Goal: Transaction & Acquisition: Obtain resource

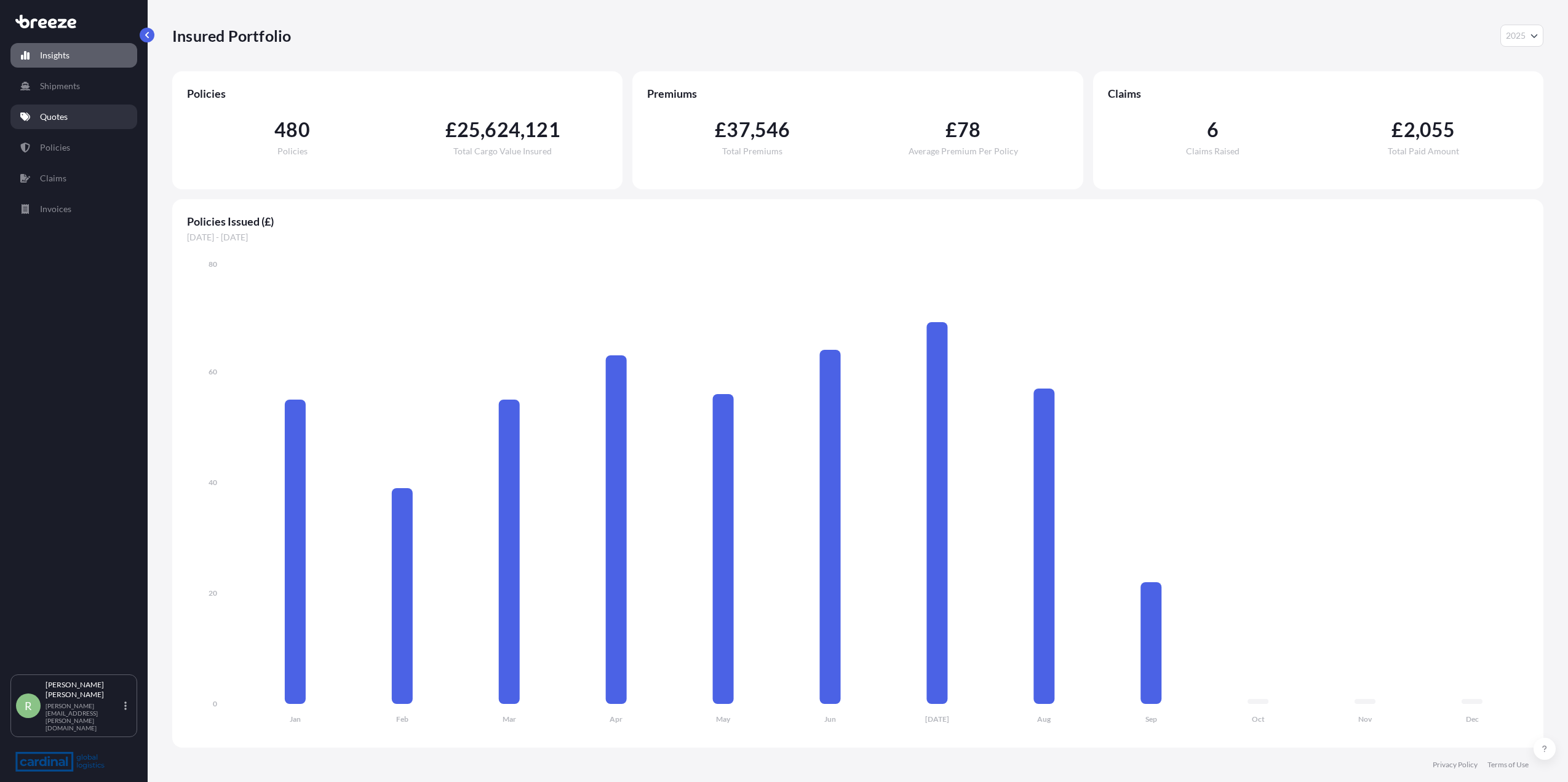
select select "2025"
click at [68, 110] on link "Quotes" at bounding box center [74, 116] width 127 height 24
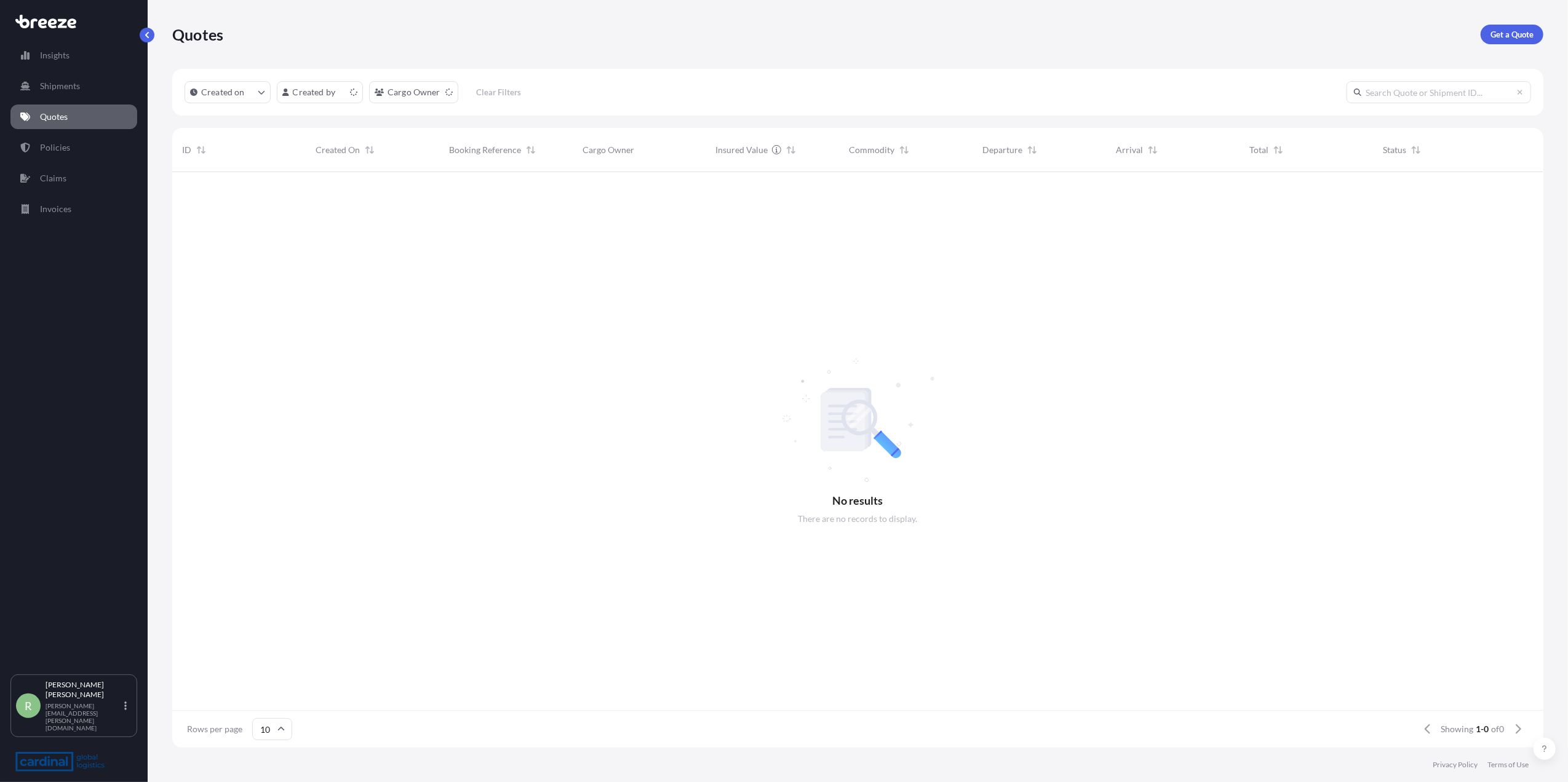
scroll to position [13, 13]
click at [1507, 35] on p "Get a Quote" at bounding box center [1512, 34] width 43 height 12
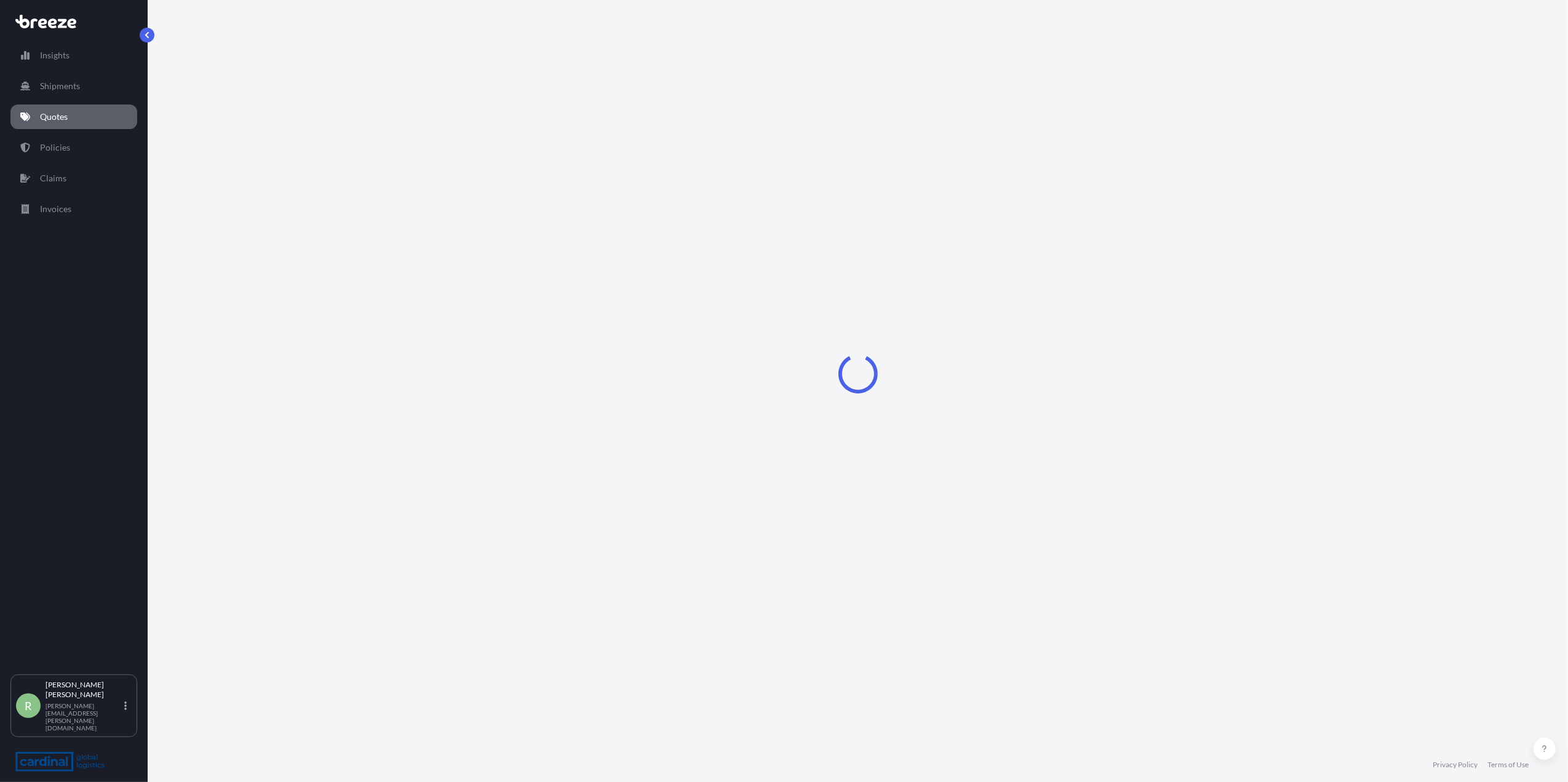
select select "Sea"
select select "1"
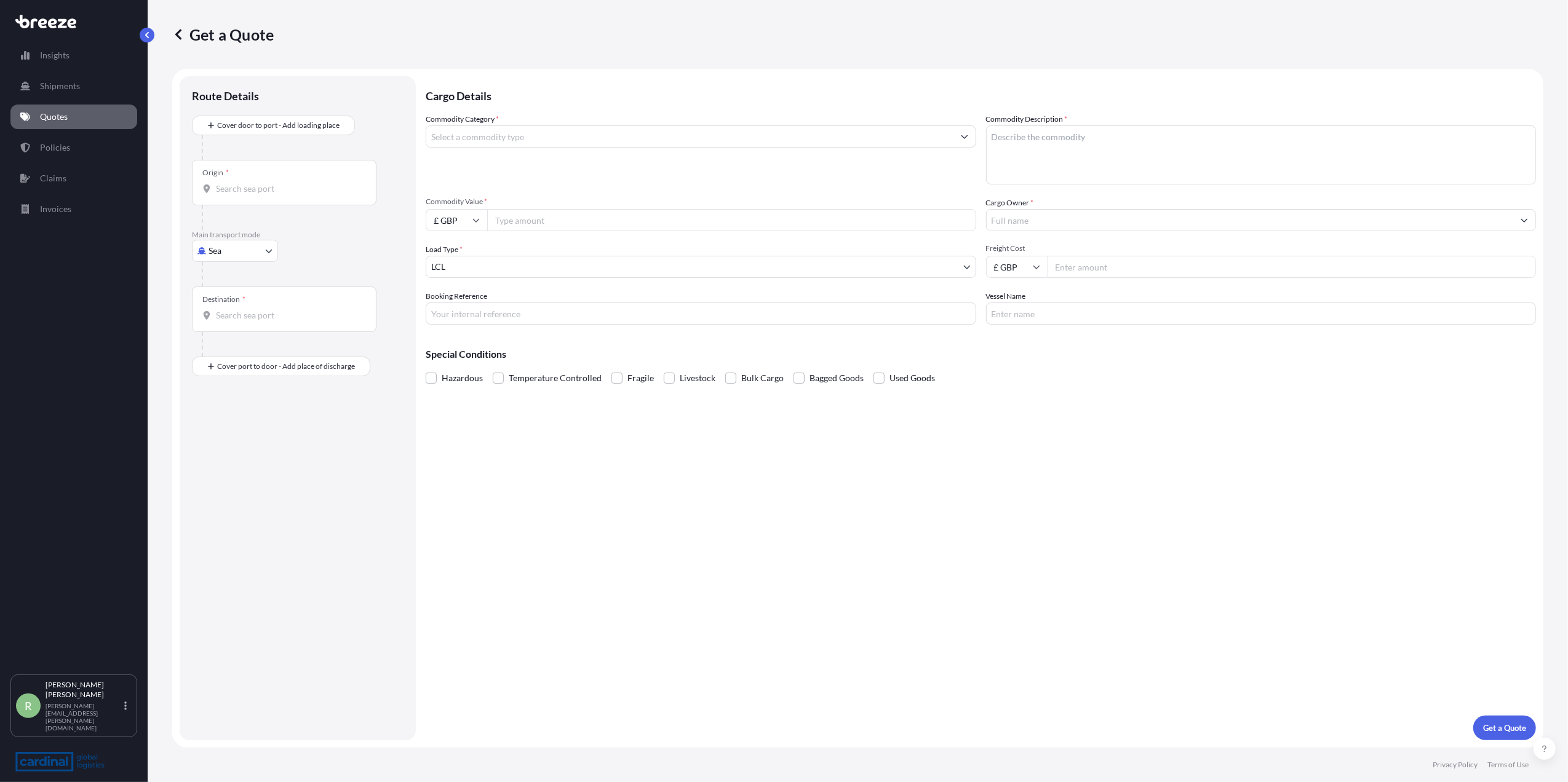
click at [210, 256] on body "Insights Shipments Quotes Policies Claims Invoices R Ross Stuart ross.stuart@ca…" at bounding box center [784, 391] width 1568 height 782
click at [219, 308] on span "Air" at bounding box center [221, 305] width 12 height 12
select select "Air"
click at [246, 199] on input "Origin *" at bounding box center [288, 194] width 145 height 12
type input "HKHKG - Hong Kong, Hong Kong"
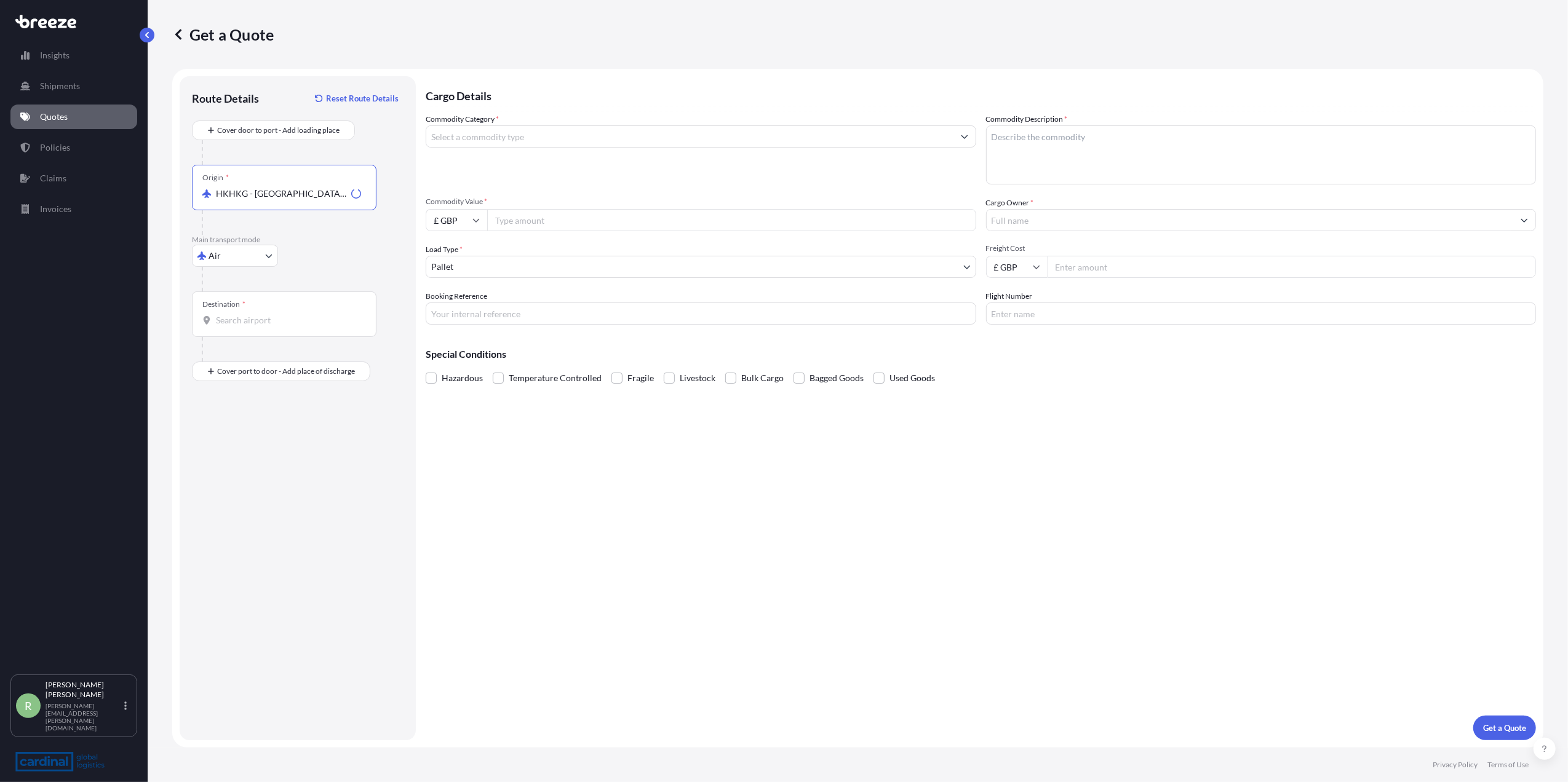
click at [248, 321] on input "Destination *" at bounding box center [288, 320] width 145 height 12
click at [263, 394] on span "GBMNC / MAN - Man chester, United Kingdom" at bounding box center [329, 399] width 191 height 24
type input "GBMNC / MAN - Manchester, United Kingdom"
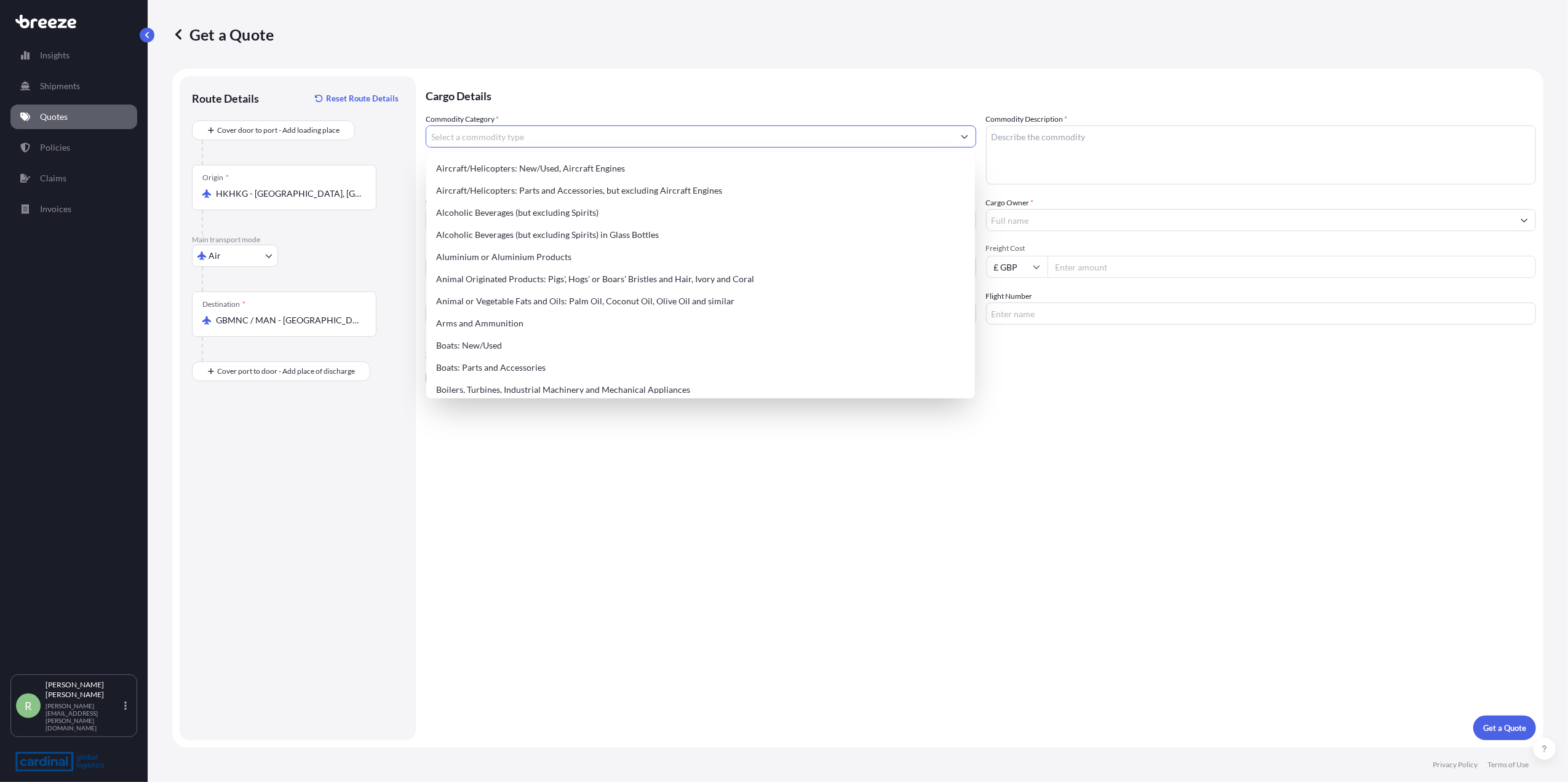
click at [493, 131] on input "Commodity Category *" at bounding box center [690, 137] width 527 height 22
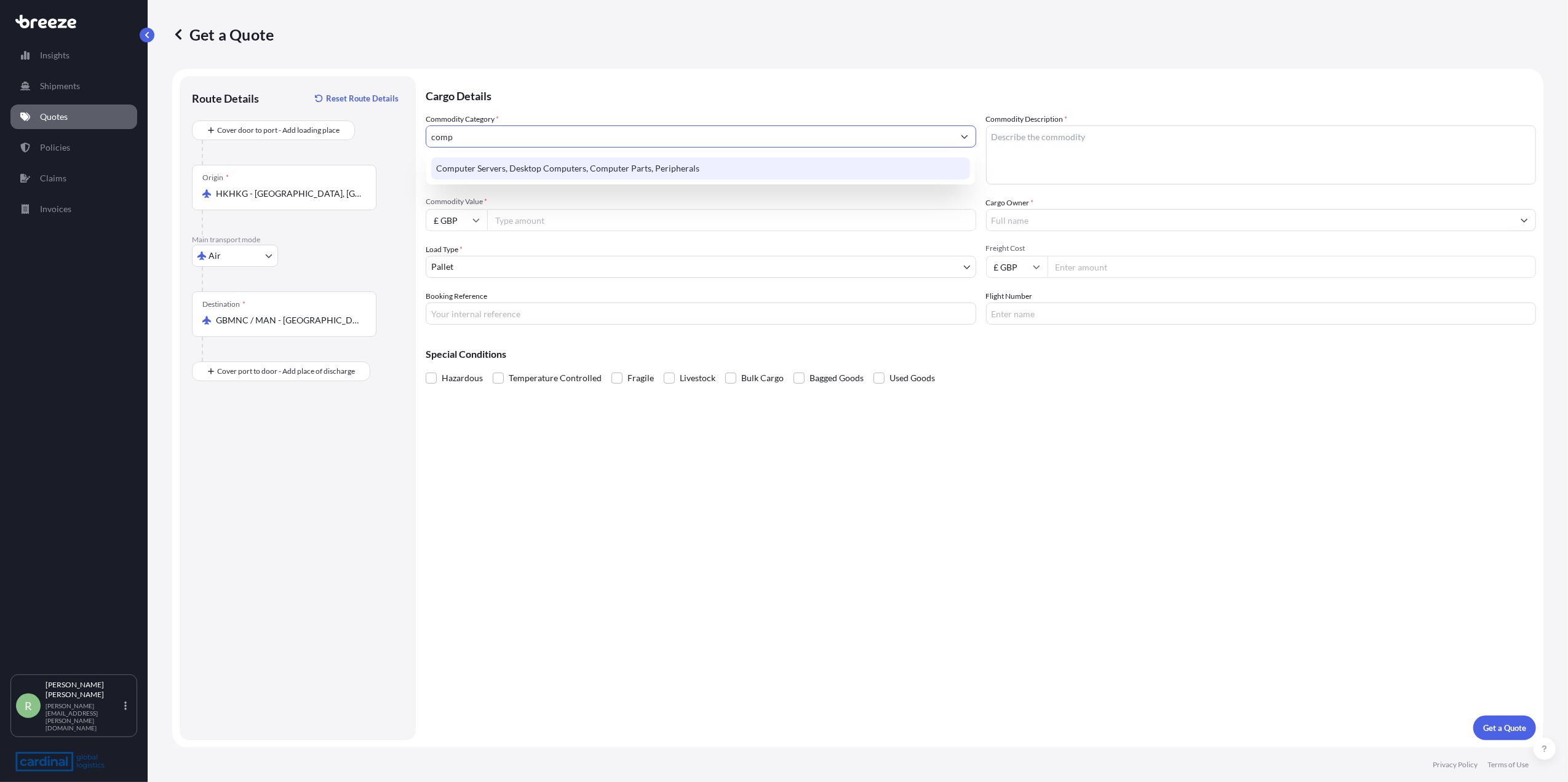
click at [486, 172] on div "Computer Servers, Desktop Computers, Computer Parts, Peripherals" at bounding box center [701, 169] width 539 height 22
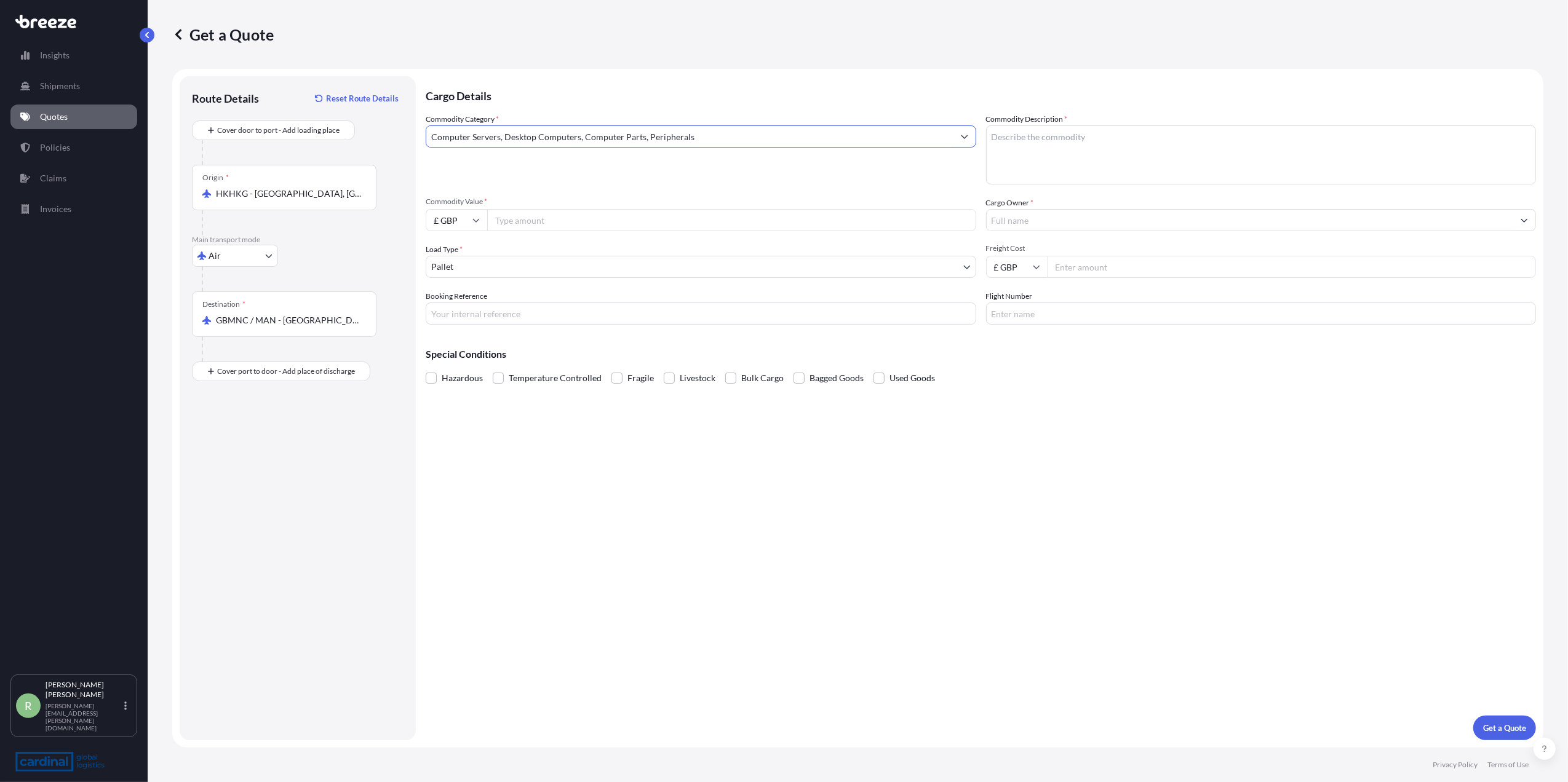
type input "Computer Servers, Desktop Computers, Computer Parts, Peripherals"
click at [1034, 131] on textarea "Commodity Description *" at bounding box center [1261, 155] width 550 height 59
type textarea "vga cards"
click at [1029, 219] on input "Cargo Owner *" at bounding box center [1250, 220] width 527 height 22
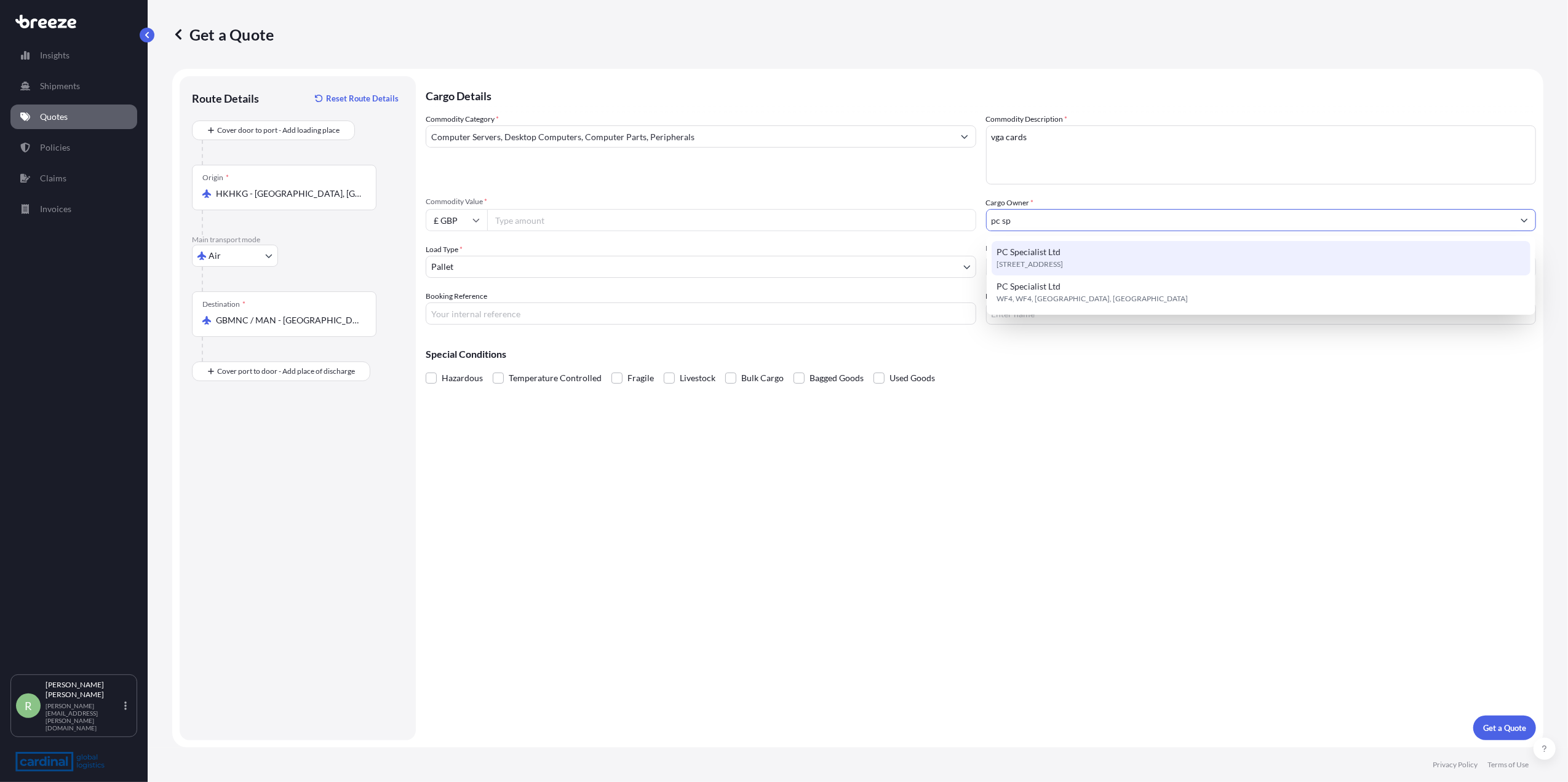
click at [1027, 253] on span "PC Specialist Ltd" at bounding box center [1028, 252] width 64 height 12
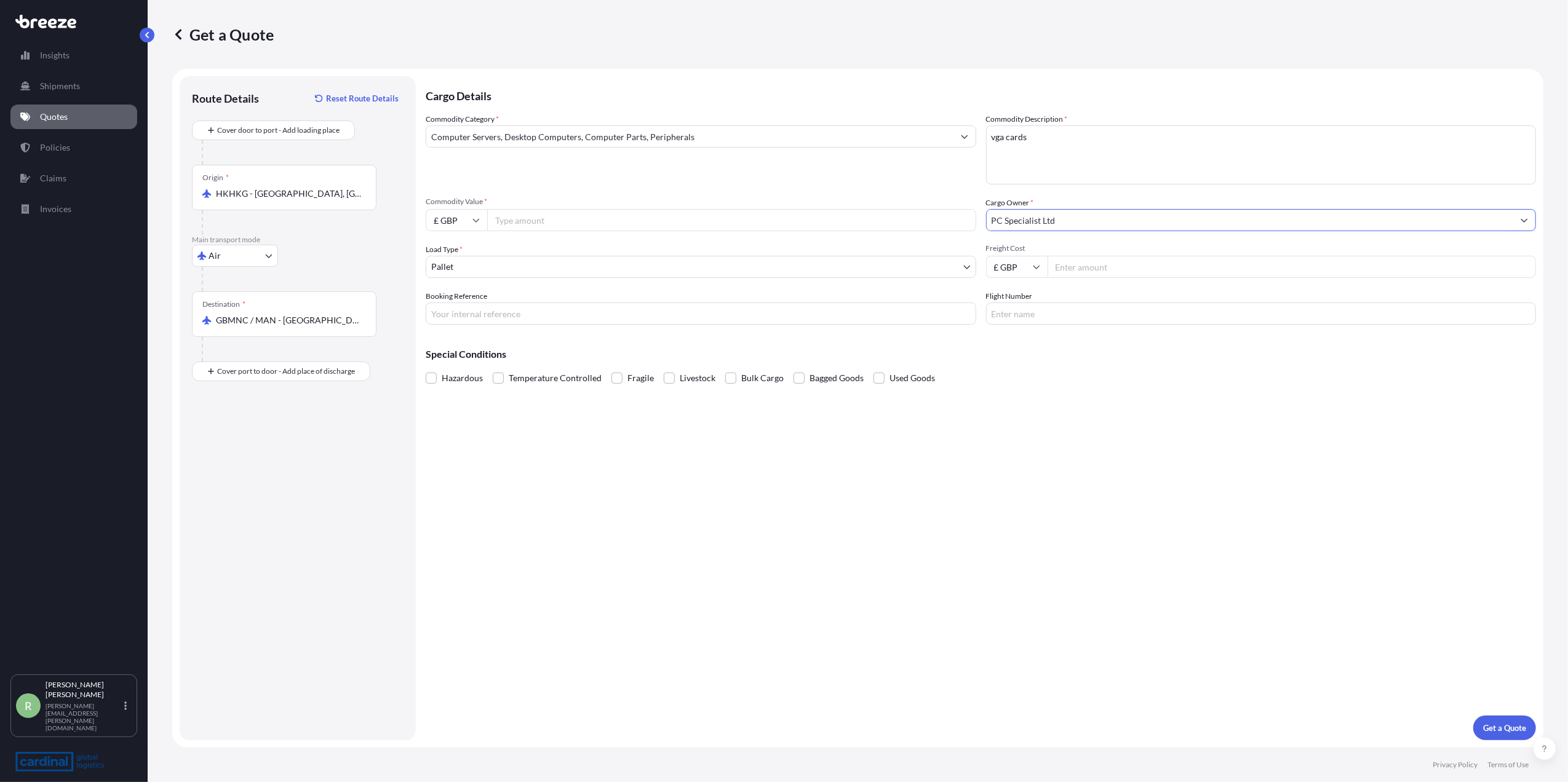
type input "PC Specialist Ltd"
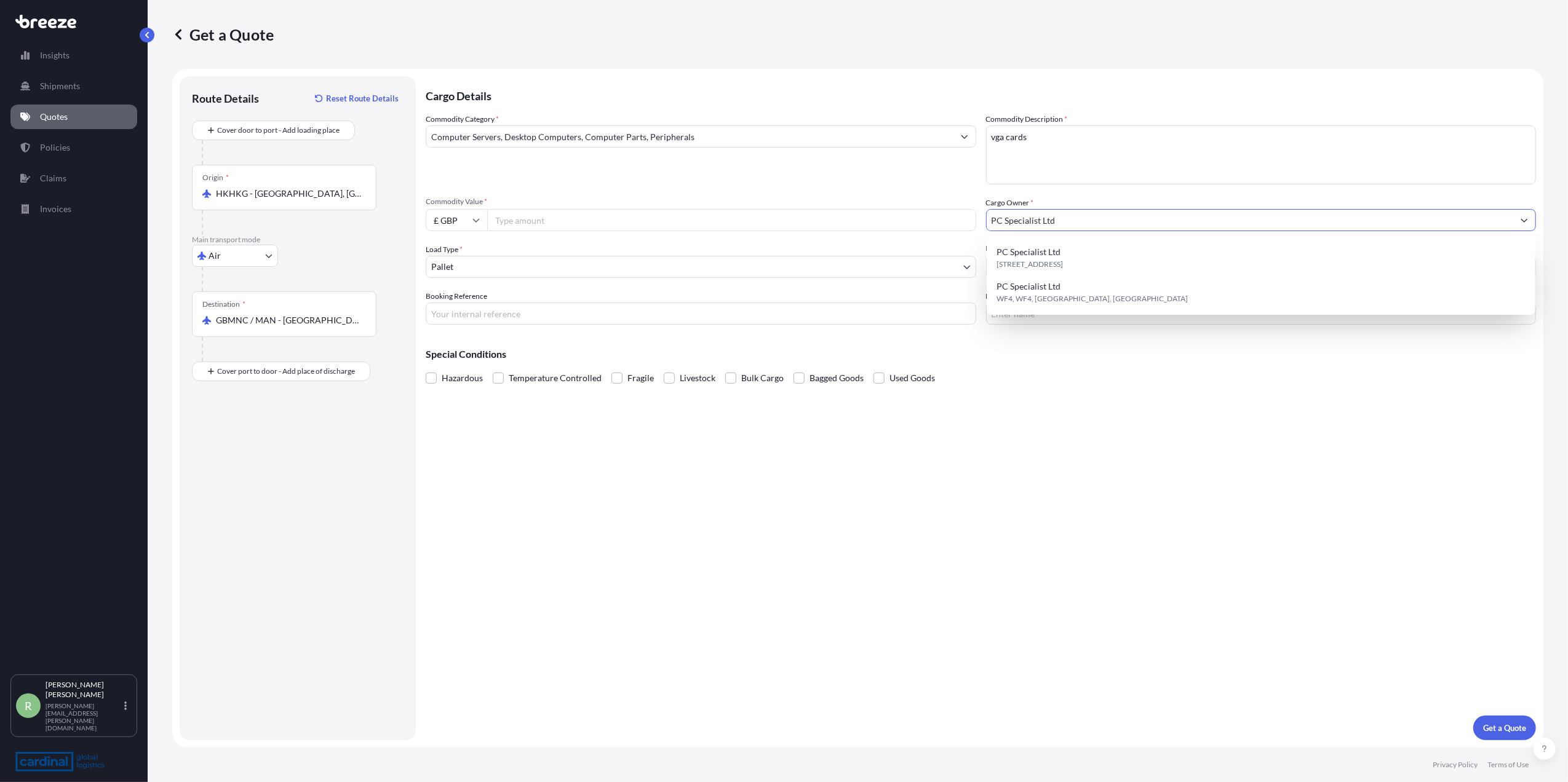
click at [529, 225] on input "Commodity Value *" at bounding box center [732, 220] width 489 height 22
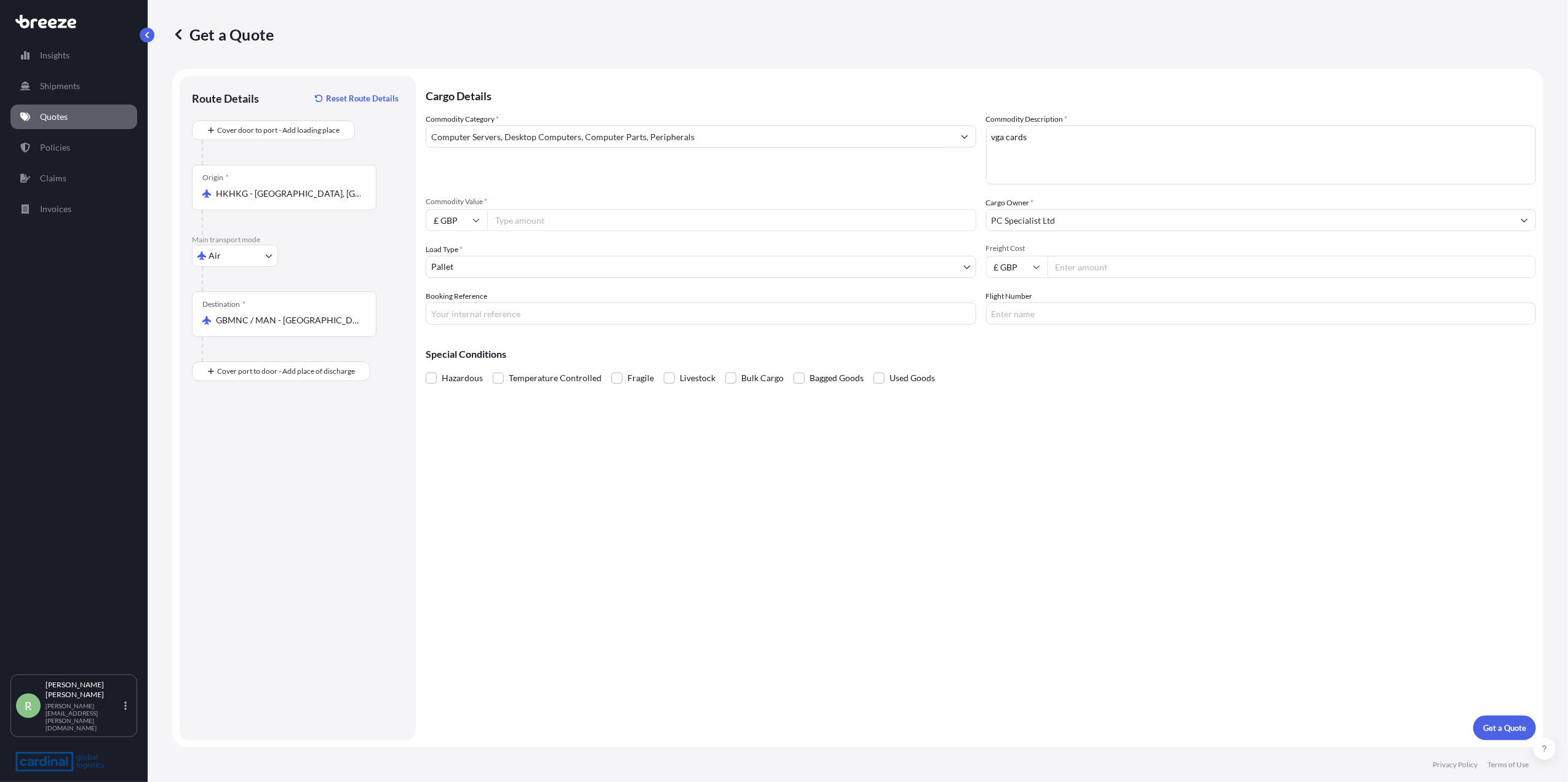
paste input "6480.00"
type input "6480.00"
click at [454, 218] on input "£ GBP" at bounding box center [457, 220] width 62 height 22
click at [451, 313] on div "$ USD" at bounding box center [457, 306] width 52 height 24
type input "$ USD"
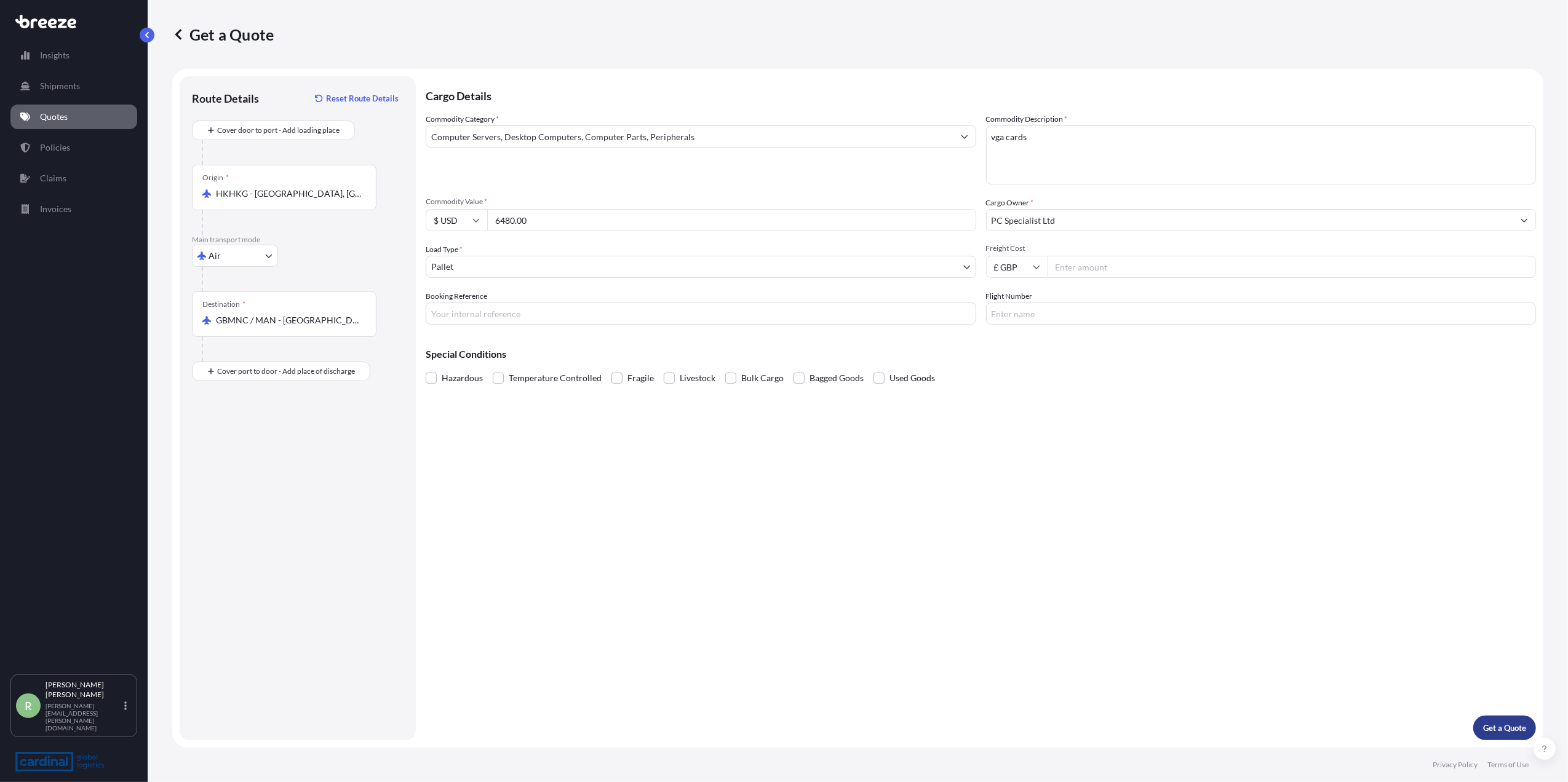
click at [1499, 722] on p "Get a Quote" at bounding box center [1505, 728] width 43 height 12
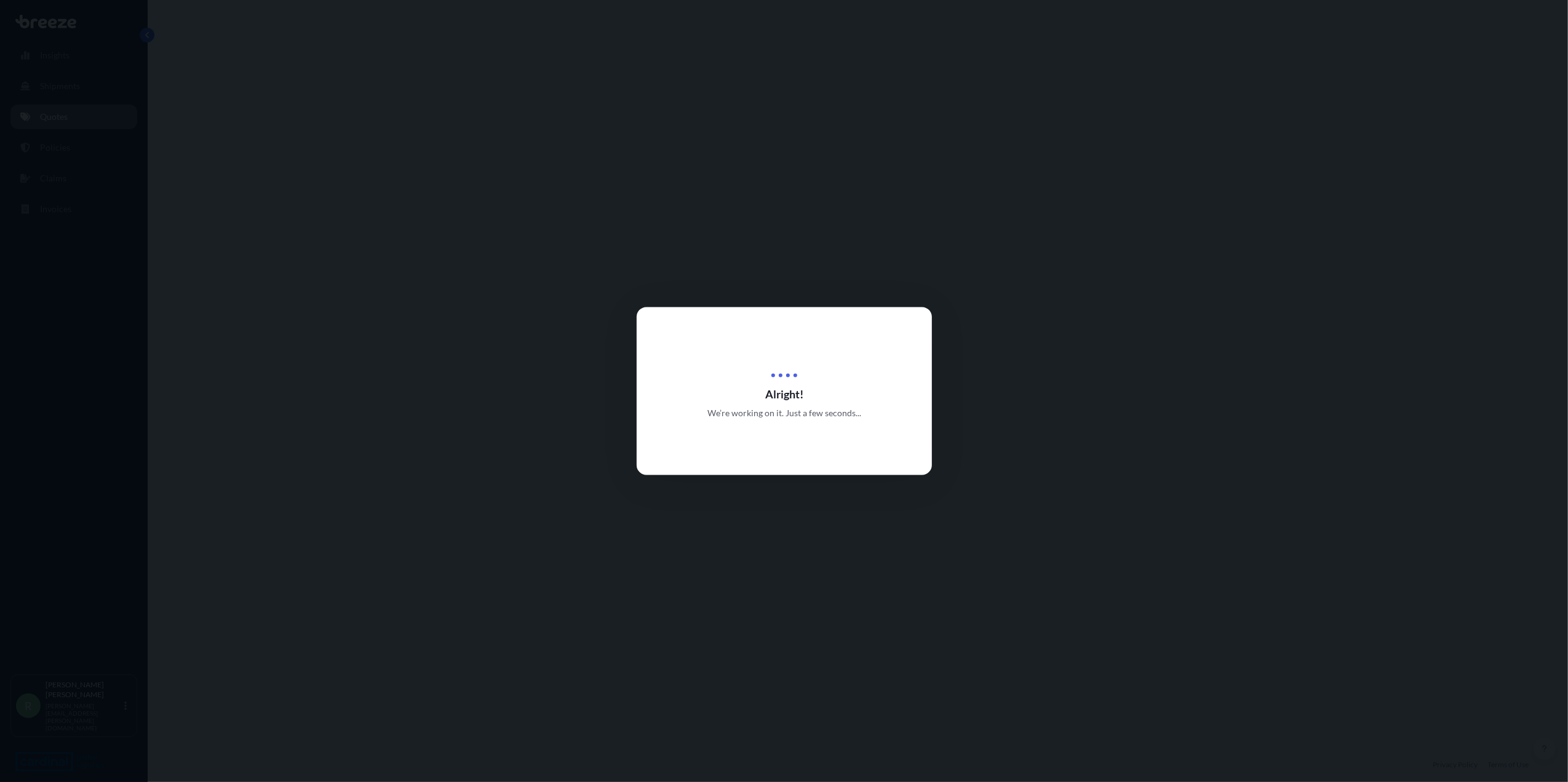
select select "Air"
select select "1"
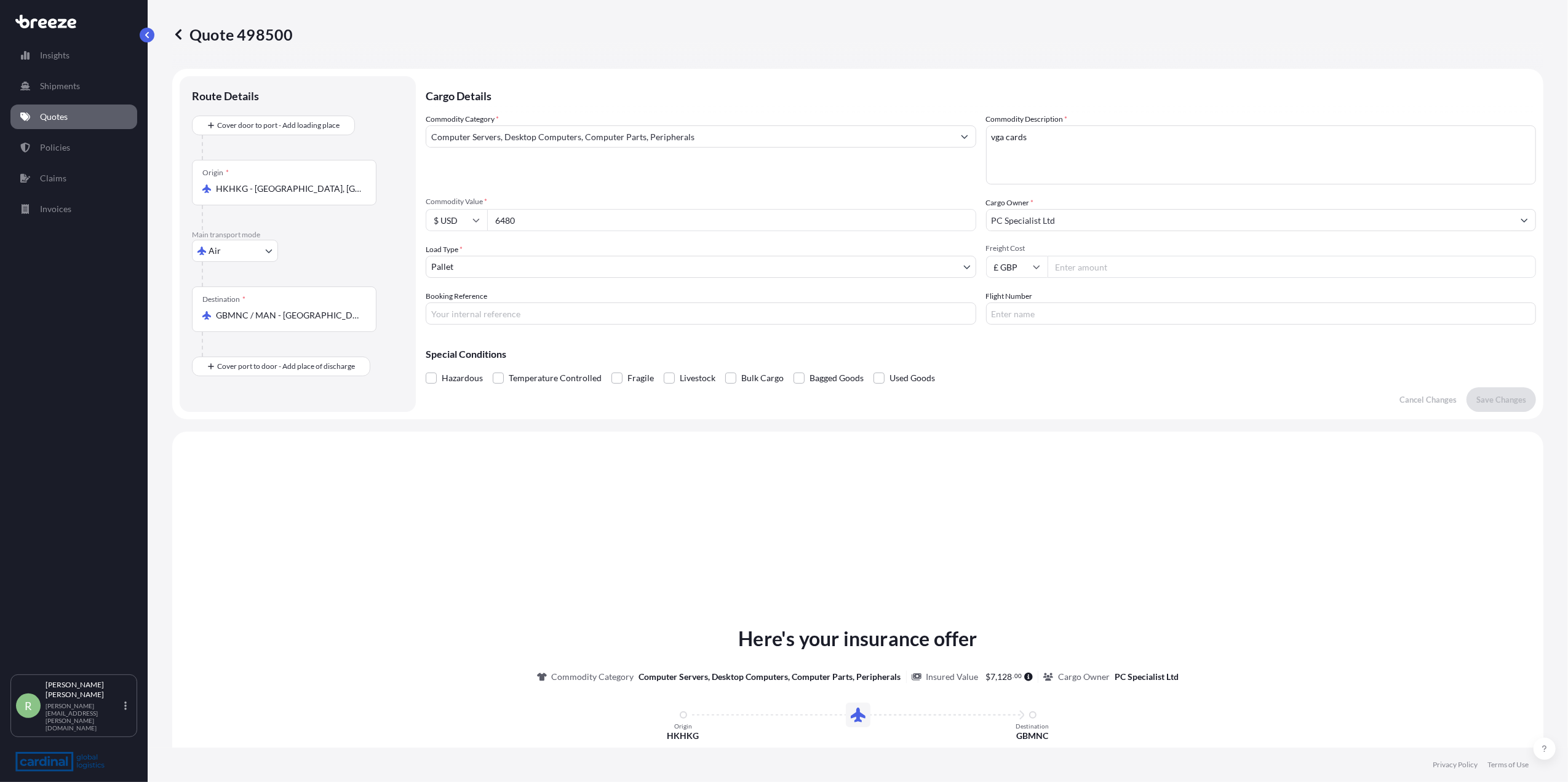
click at [1054, 265] on input "Freight Cost" at bounding box center [1292, 267] width 489 height 22
drag, startPoint x: 573, startPoint y: 217, endPoint x: 483, endPoint y: 225, distance: 90.4
click at [483, 225] on div "$ USD 6480" at bounding box center [701, 220] width 550 height 22
type input "139800"
click at [1069, 271] on input "Freight Cost" at bounding box center [1292, 267] width 489 height 22
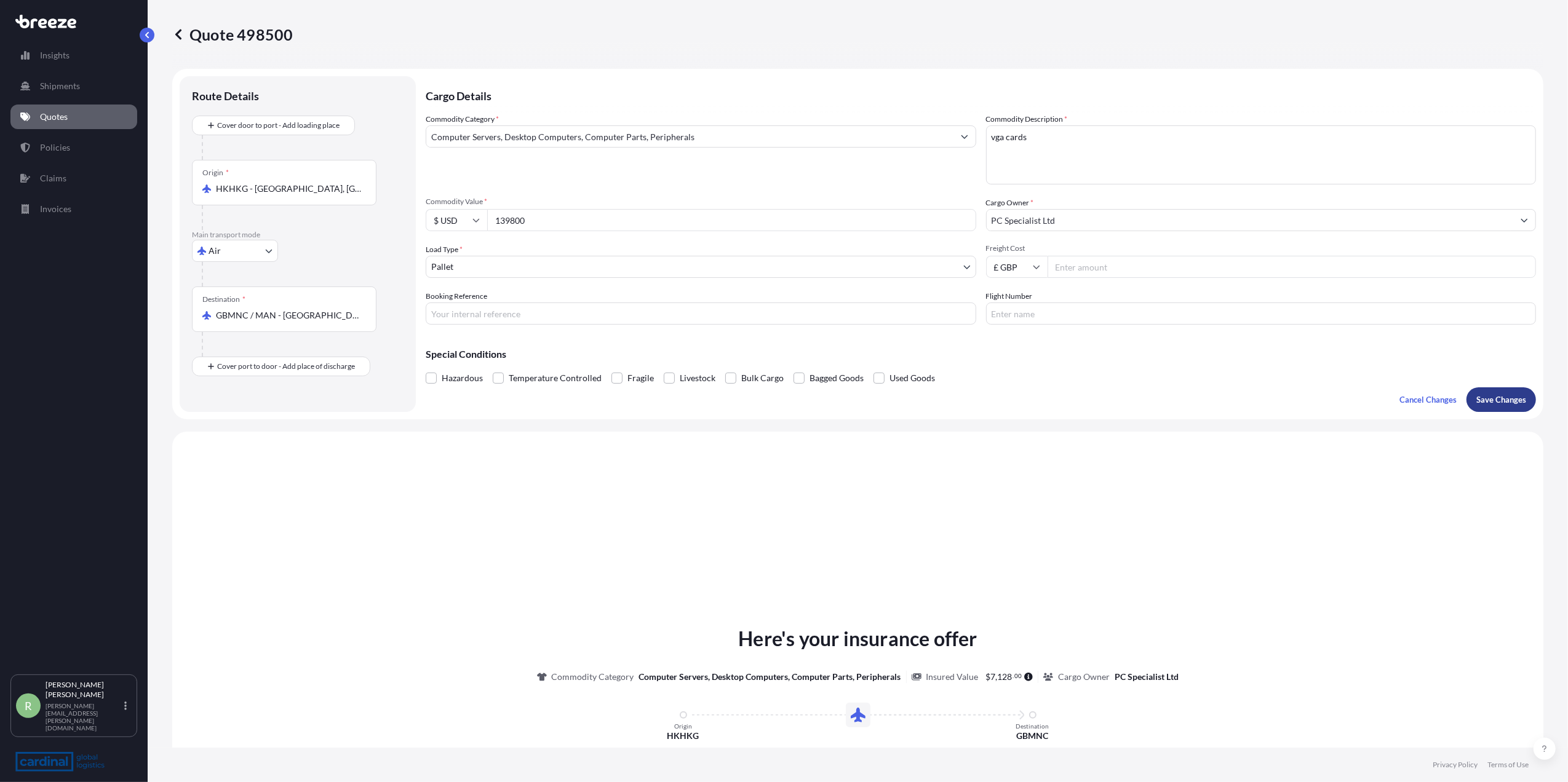
click at [1504, 402] on p "Save Changes" at bounding box center [1502, 399] width 50 height 12
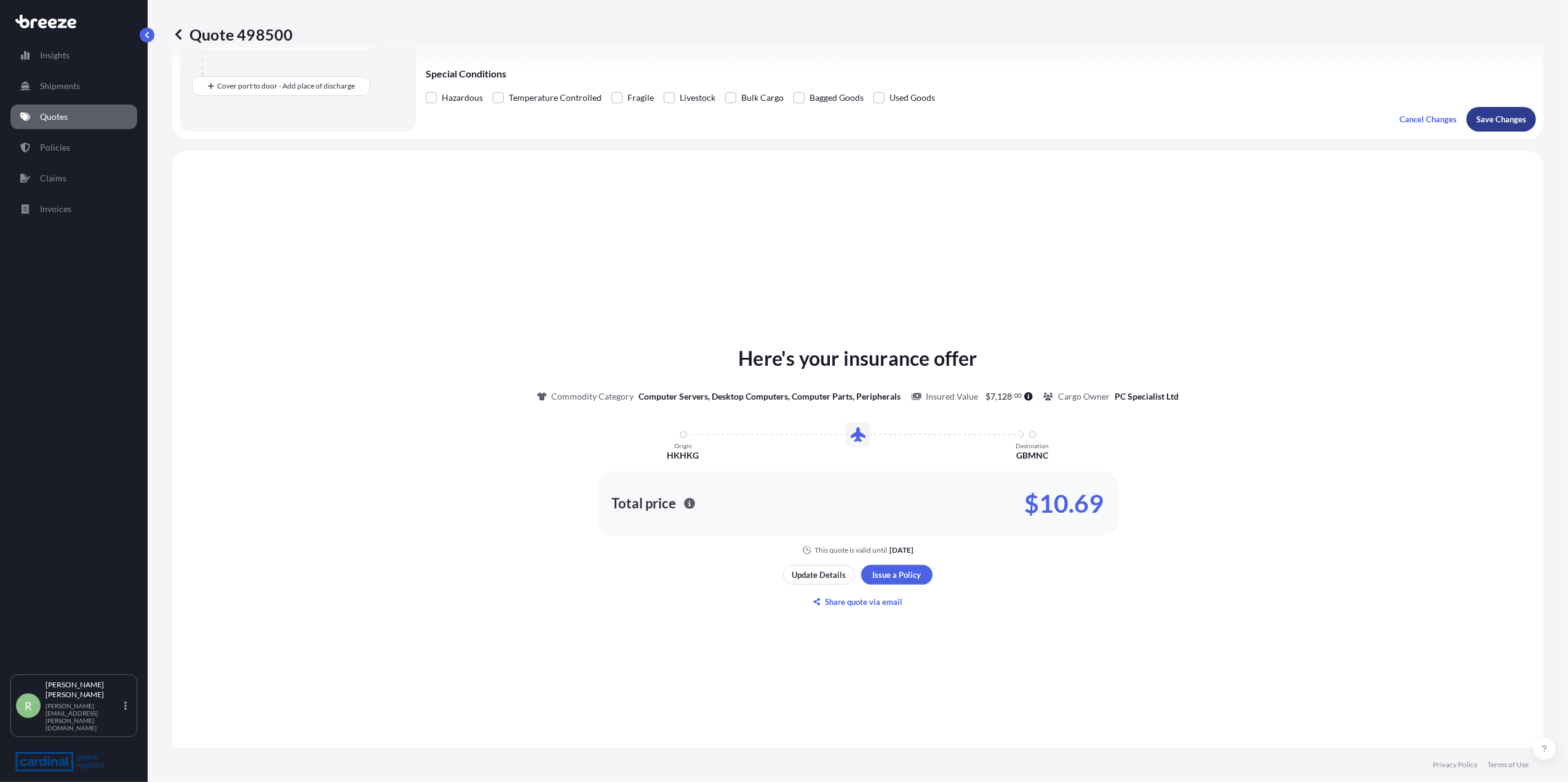
scroll to position [370, 0]
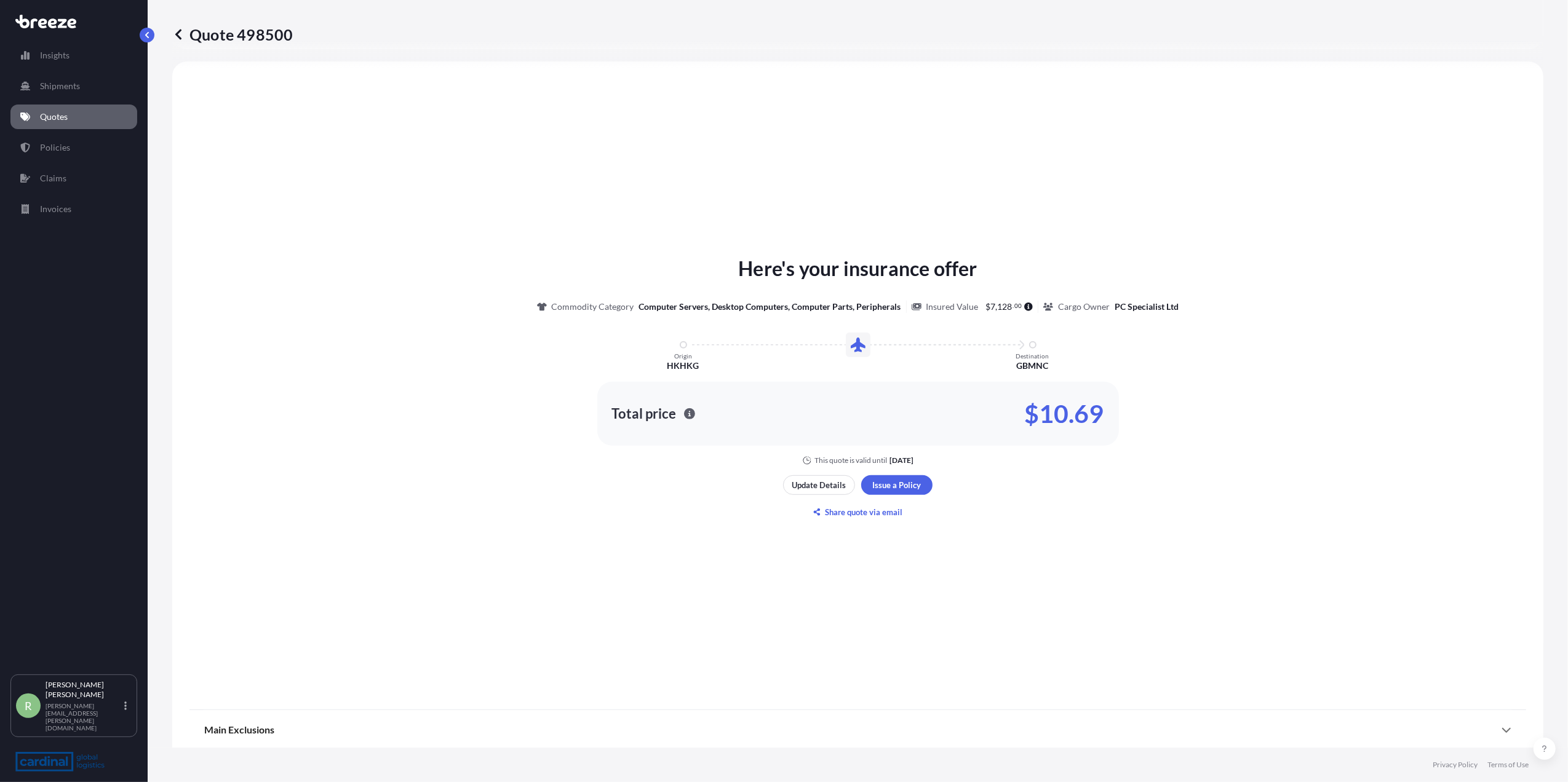
select select "Air"
select select "1"
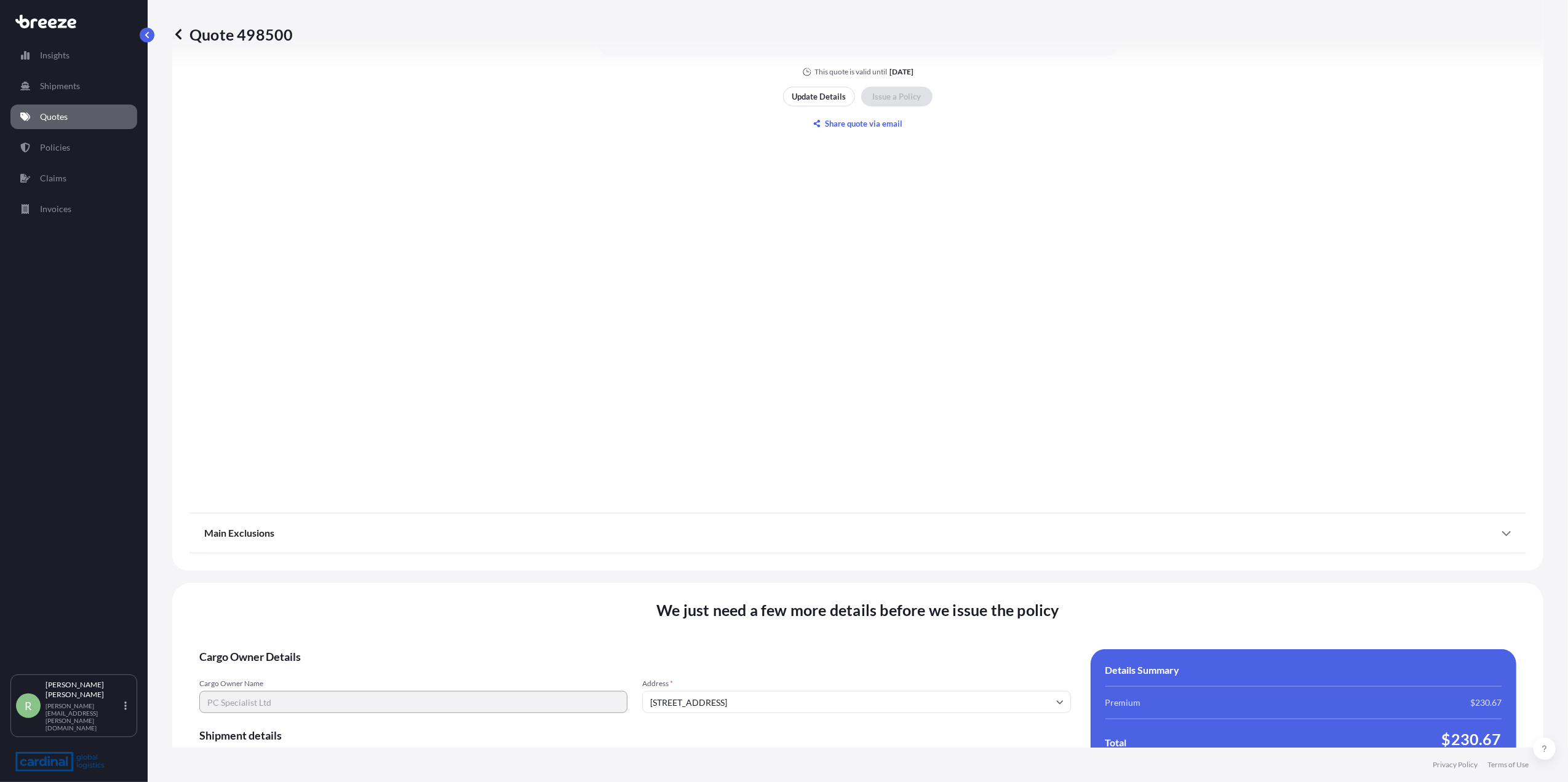
scroll to position [1158, 0]
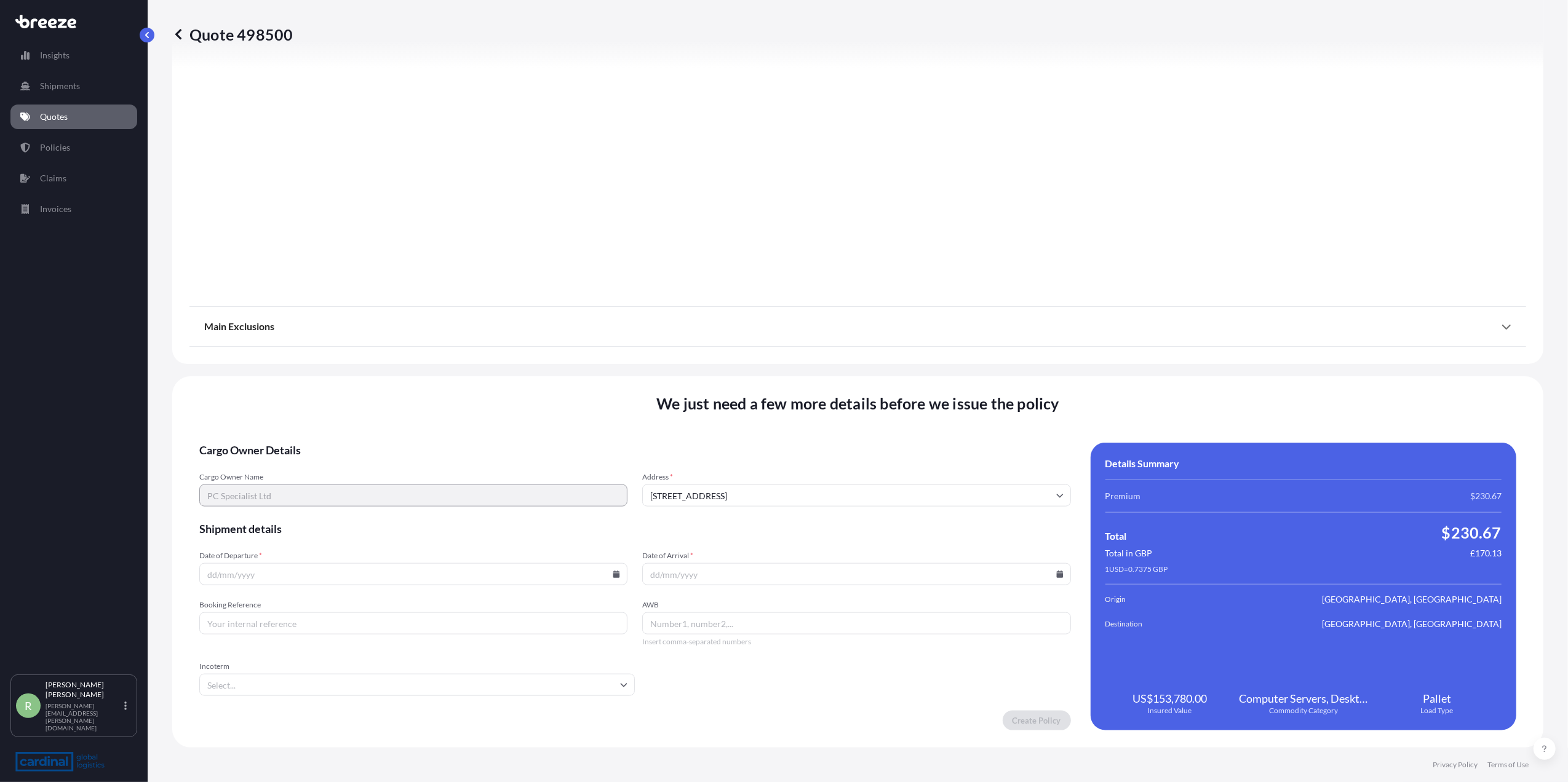
click at [218, 619] on input "Booking Reference" at bounding box center [413, 624] width 428 height 22
paste input "15705833494"
type input "15705833494,"
click at [655, 625] on input "AWB" at bounding box center [857, 624] width 428 height 22
paste input "15705833494"
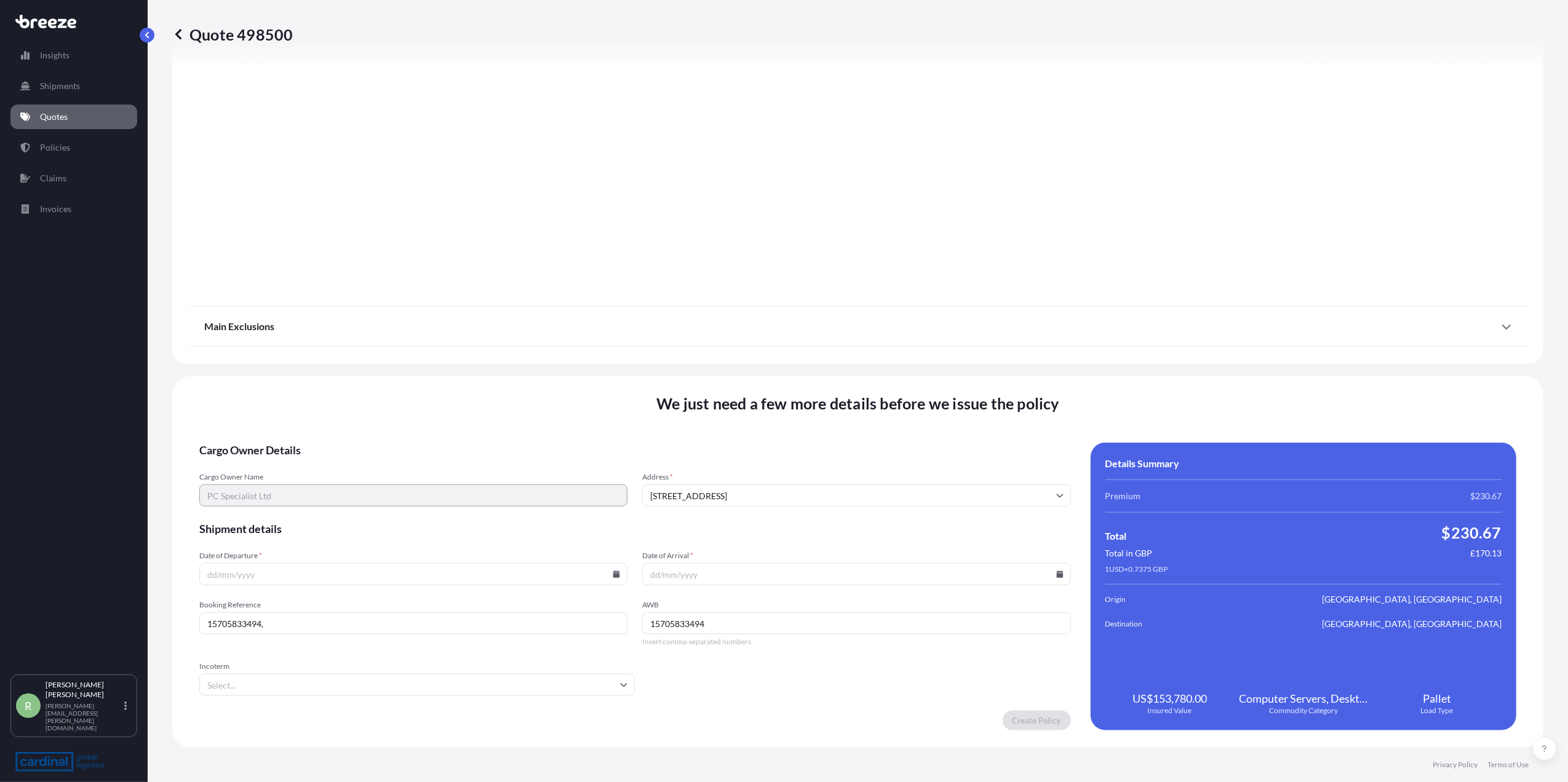
type input "15705833494"
click at [323, 618] on input "15705833494," at bounding box center [413, 624] width 428 height 22
drag, startPoint x: 293, startPoint y: 622, endPoint x: 183, endPoint y: 617, distance: 110.1
click at [183, 617] on div "We just need a few more details before we issue the policy Cargo Owner Details …" at bounding box center [858, 562] width 1372 height 372
drag, startPoint x: 275, startPoint y: 624, endPoint x: 195, endPoint y: 618, distance: 80.2
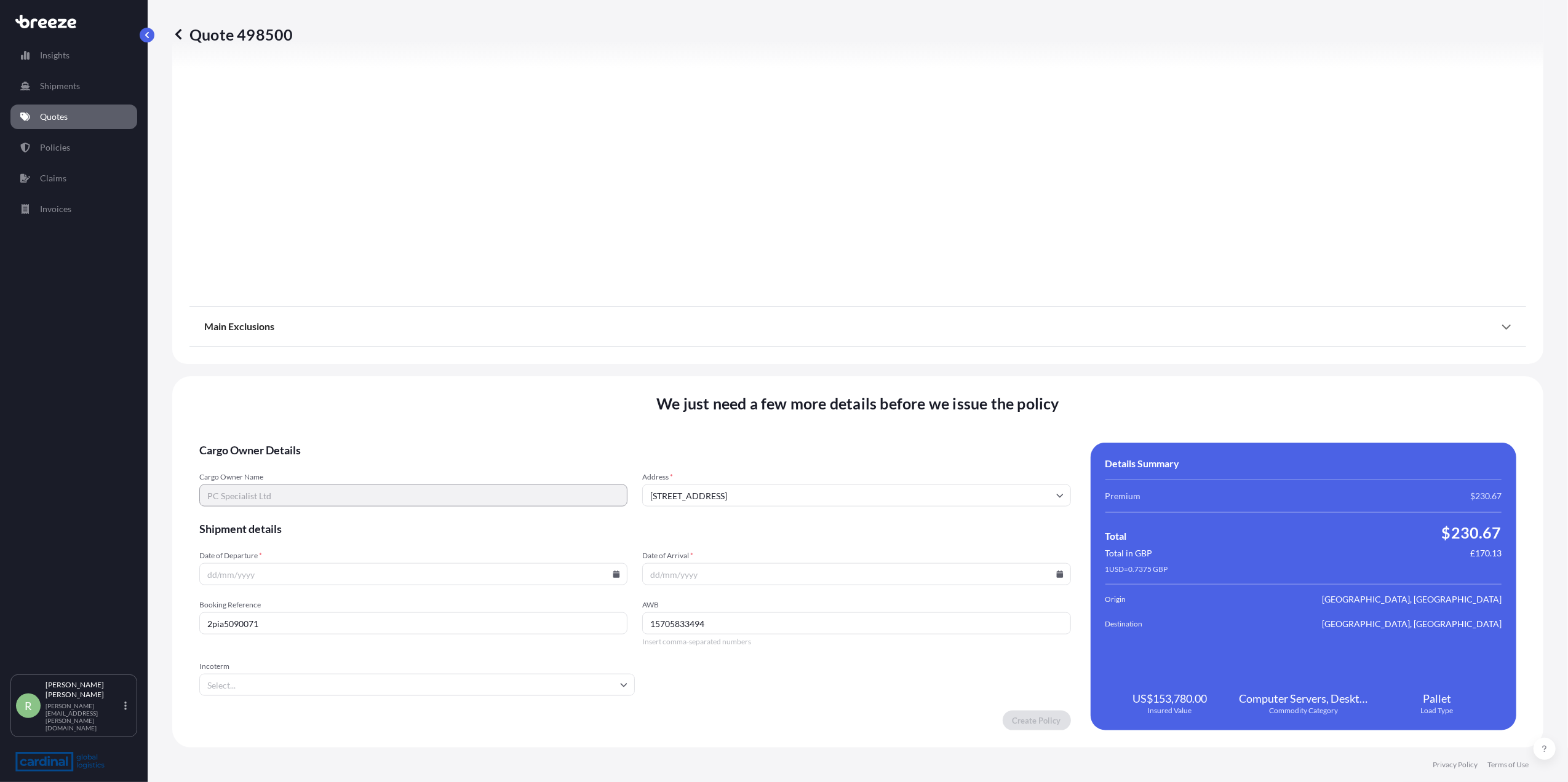
click at [195, 618] on div "We just need a few more details before we issue the policy Cargo Owner Details …" at bounding box center [858, 562] width 1372 height 372
type input "2pia5090071"
click at [195, 618] on div "We just need a few more details before we issue the policy Cargo Owner Details …" at bounding box center [858, 562] width 1372 height 372
click at [614, 575] on icon at bounding box center [617, 574] width 7 height 7
click at [389, 441] on button "10" at bounding box center [383, 441] width 20 height 20
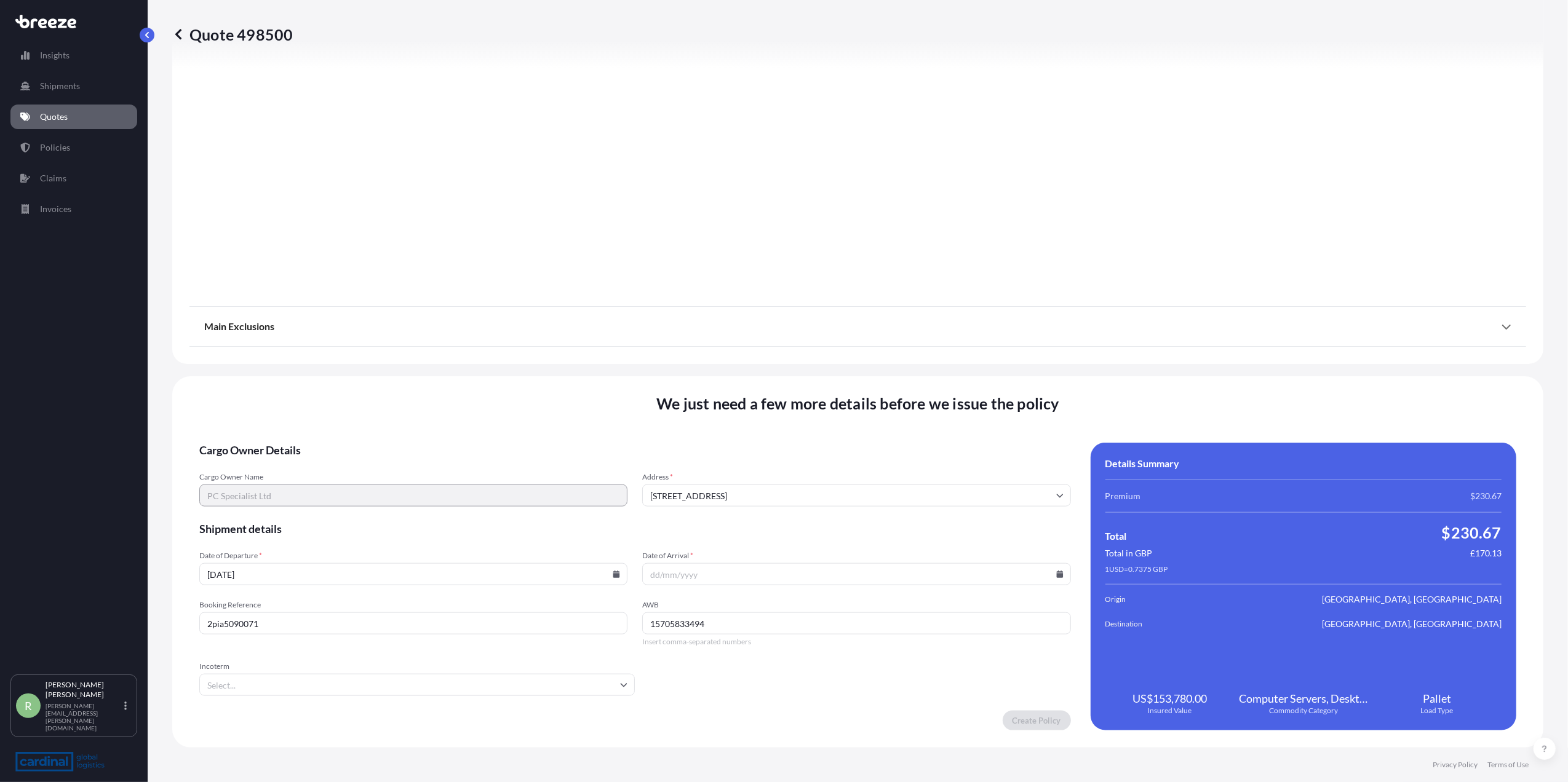
type input "[DATE]"
click at [1056, 576] on icon at bounding box center [1060, 574] width 7 height 7
click at [855, 445] on button "11" at bounding box center [851, 441] width 20 height 20
type input "[DATE]"
click at [432, 682] on input "Incoterm" at bounding box center [416, 685] width 436 height 22
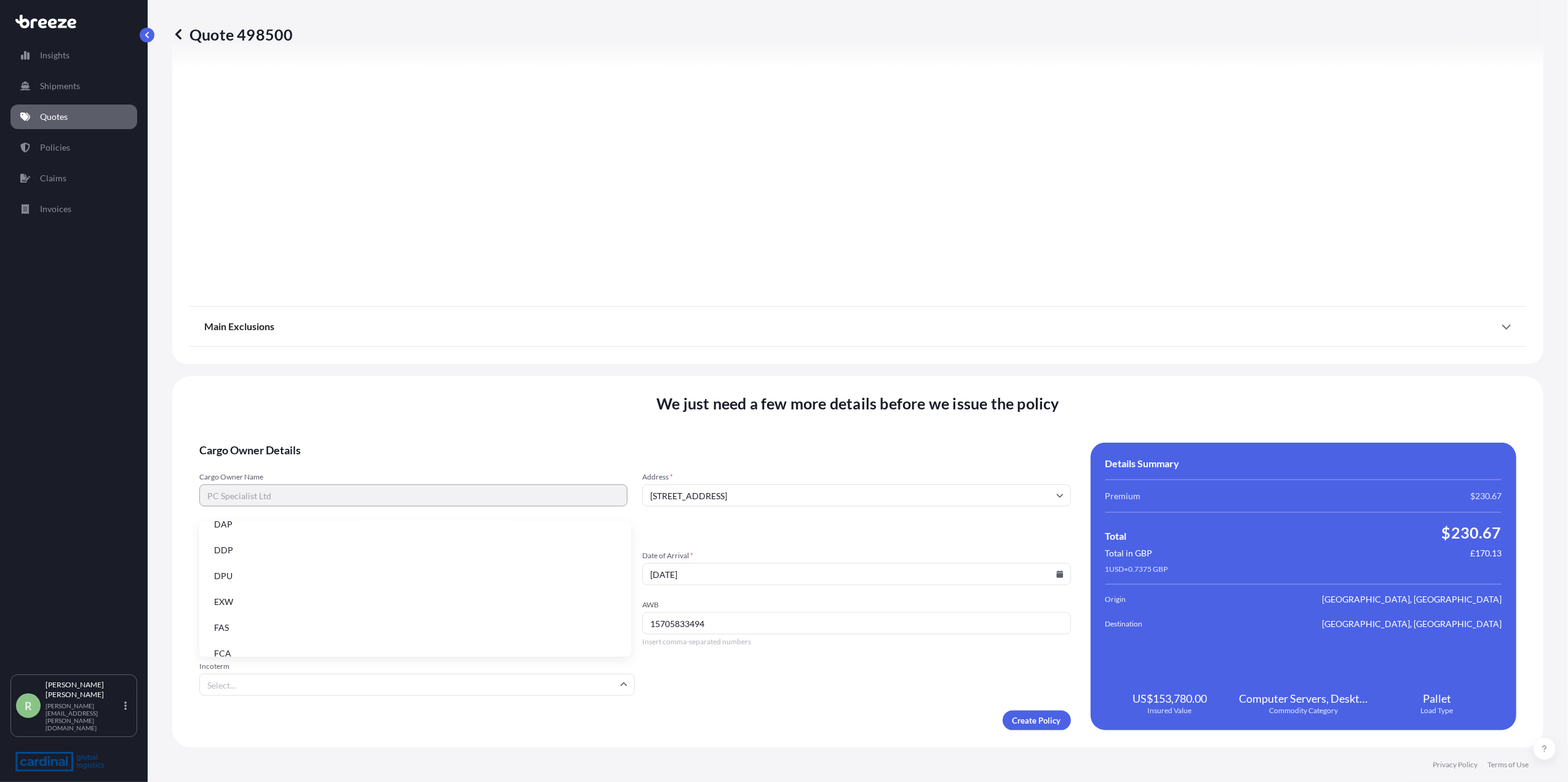
scroll to position [118, 0]
click at [307, 596] on li "EXW" at bounding box center [415, 601] width 422 height 24
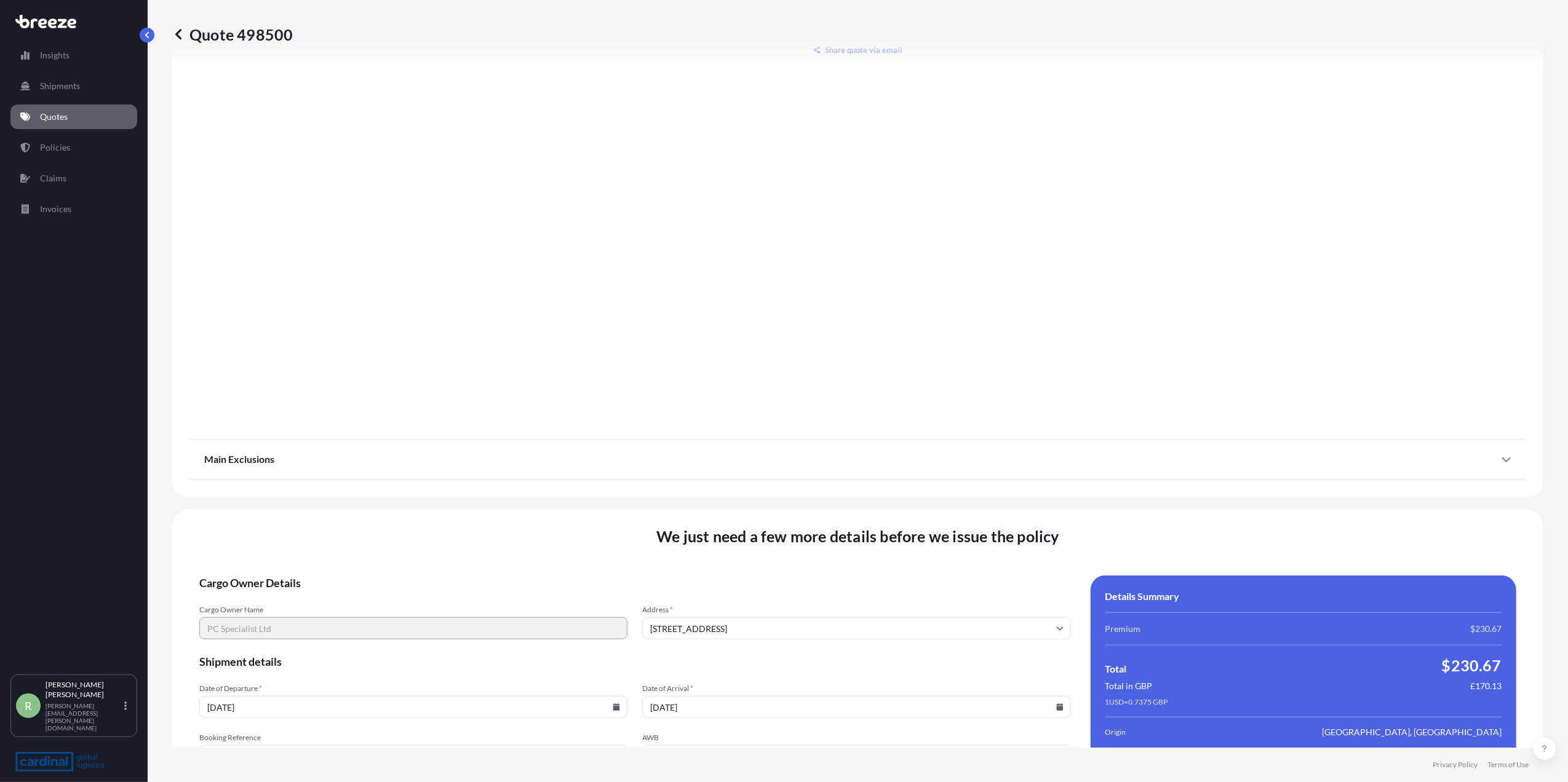
scroll to position [1158, 0]
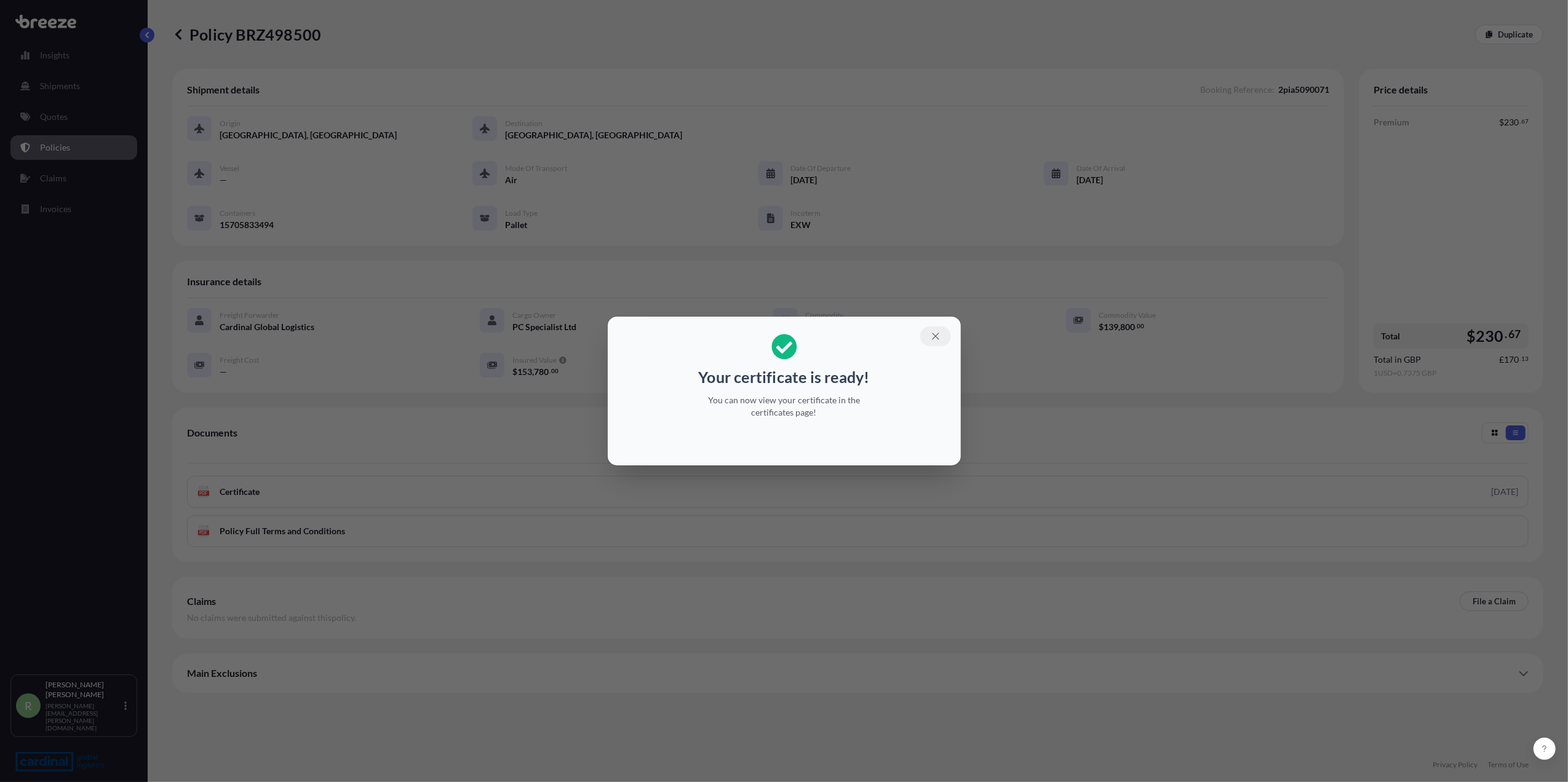
click at [933, 340] on icon "button" at bounding box center [935, 336] width 11 height 11
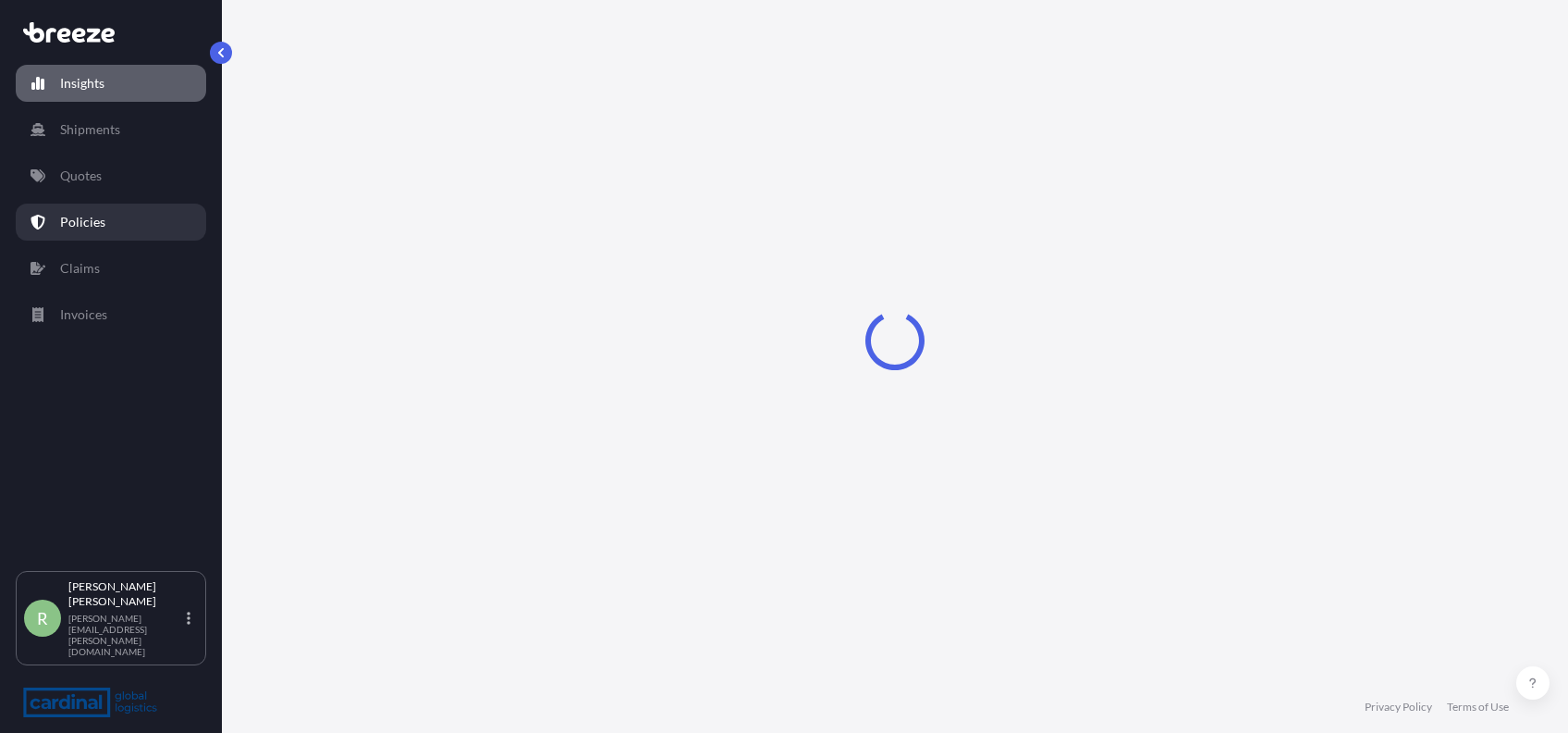
select select "2025"
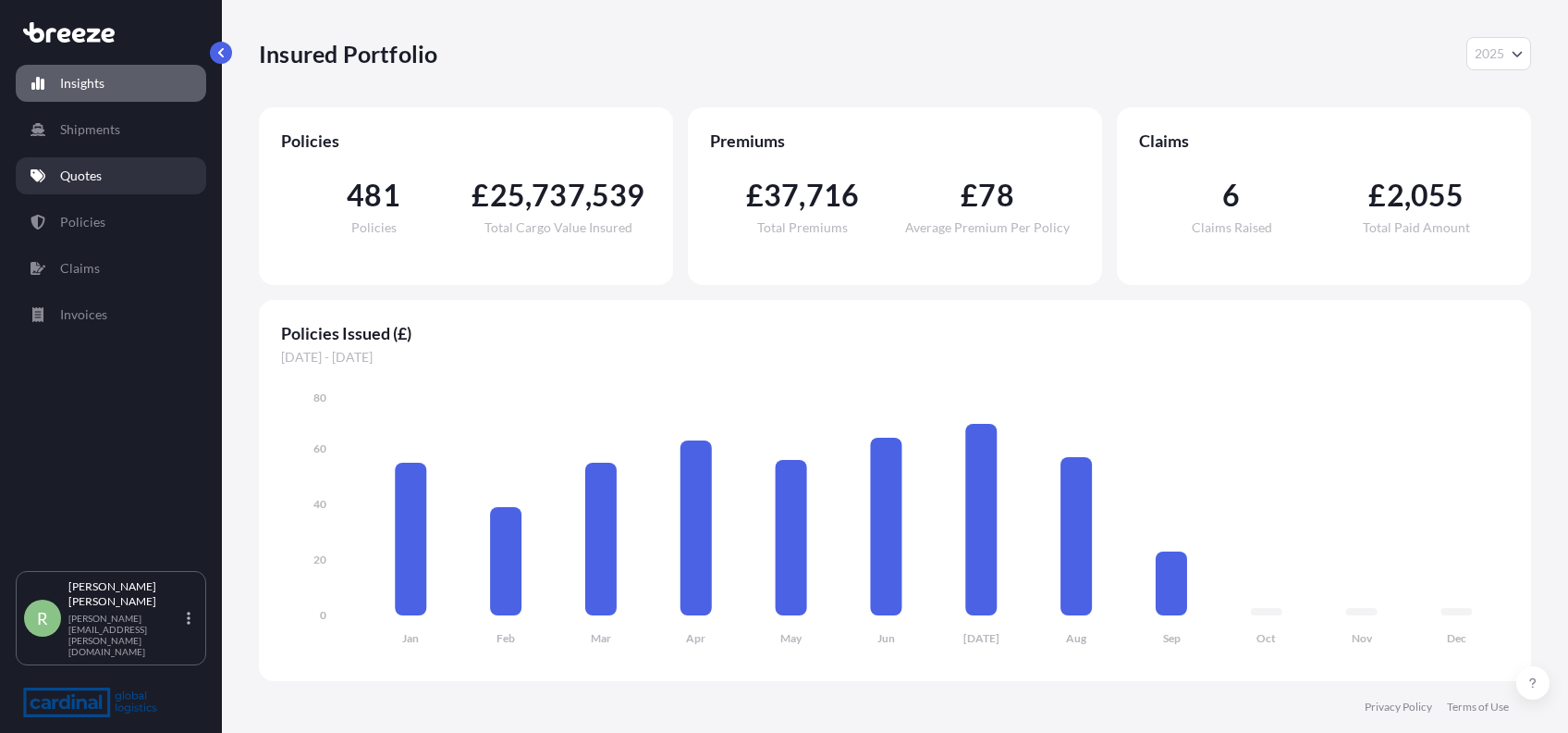
click at [88, 185] on link "Quotes" at bounding box center [111, 175] width 191 height 37
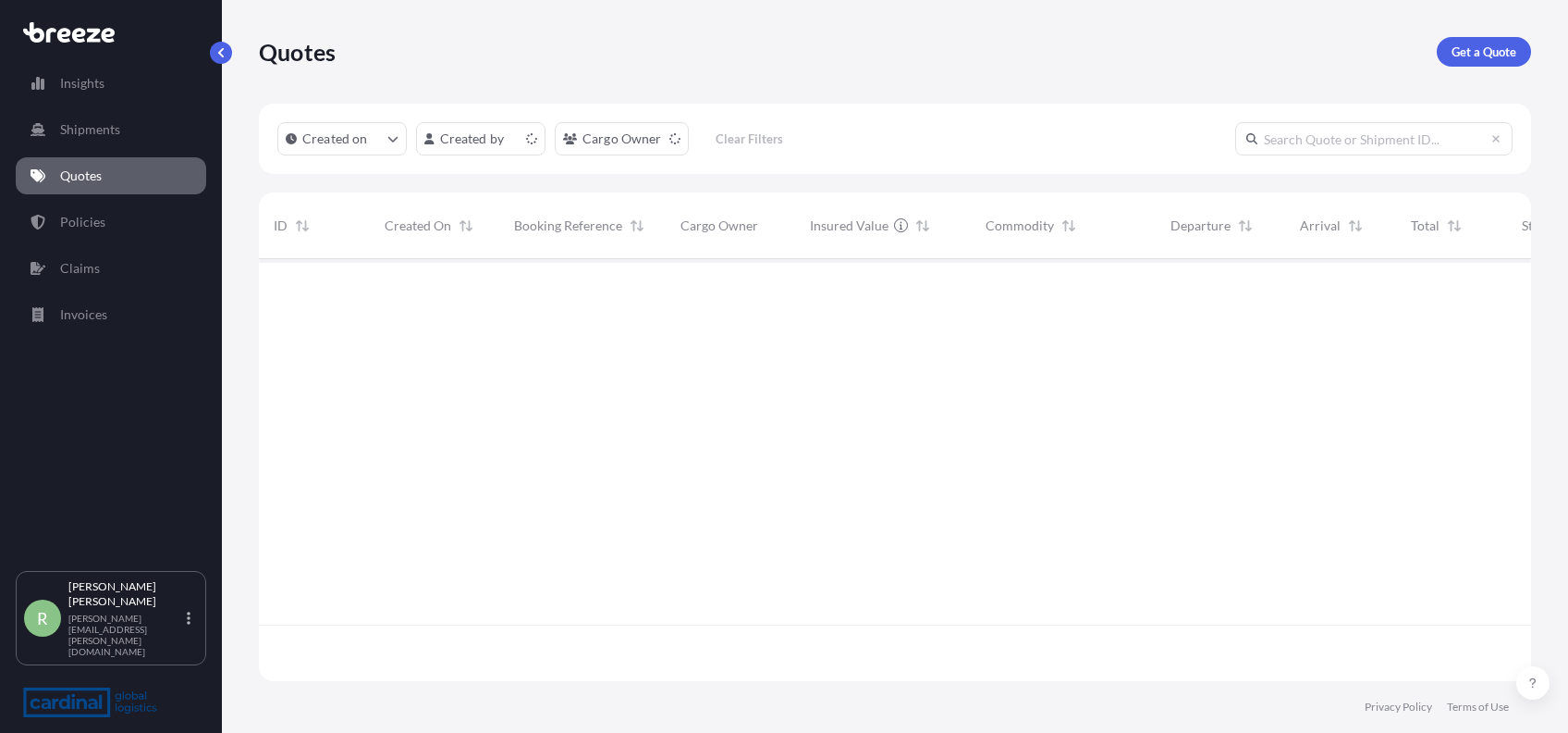
scroll to position [413, 1253]
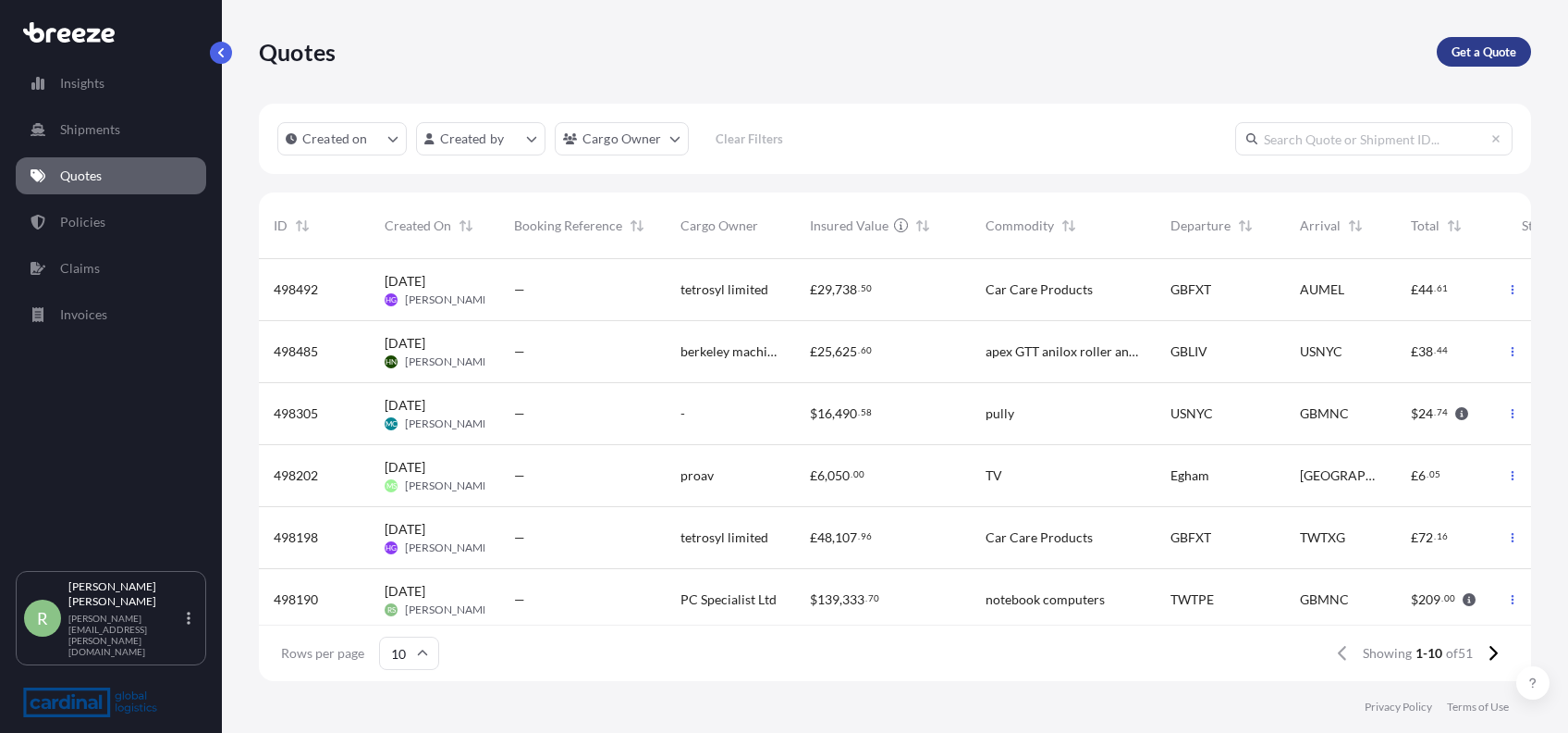
click at [1458, 54] on p "Get a Quote" at bounding box center [1484, 51] width 65 height 19
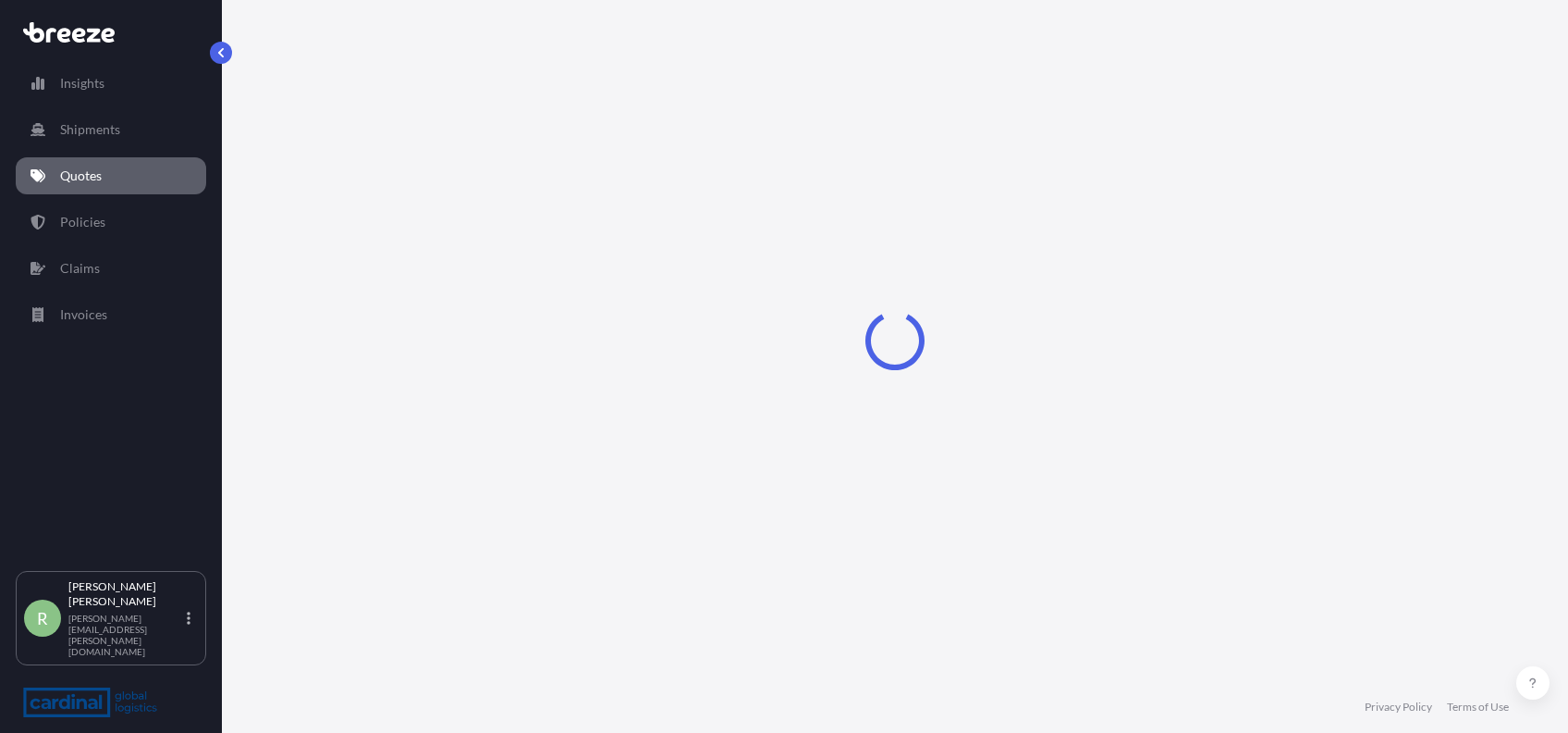
select select "Sea"
select select "1"
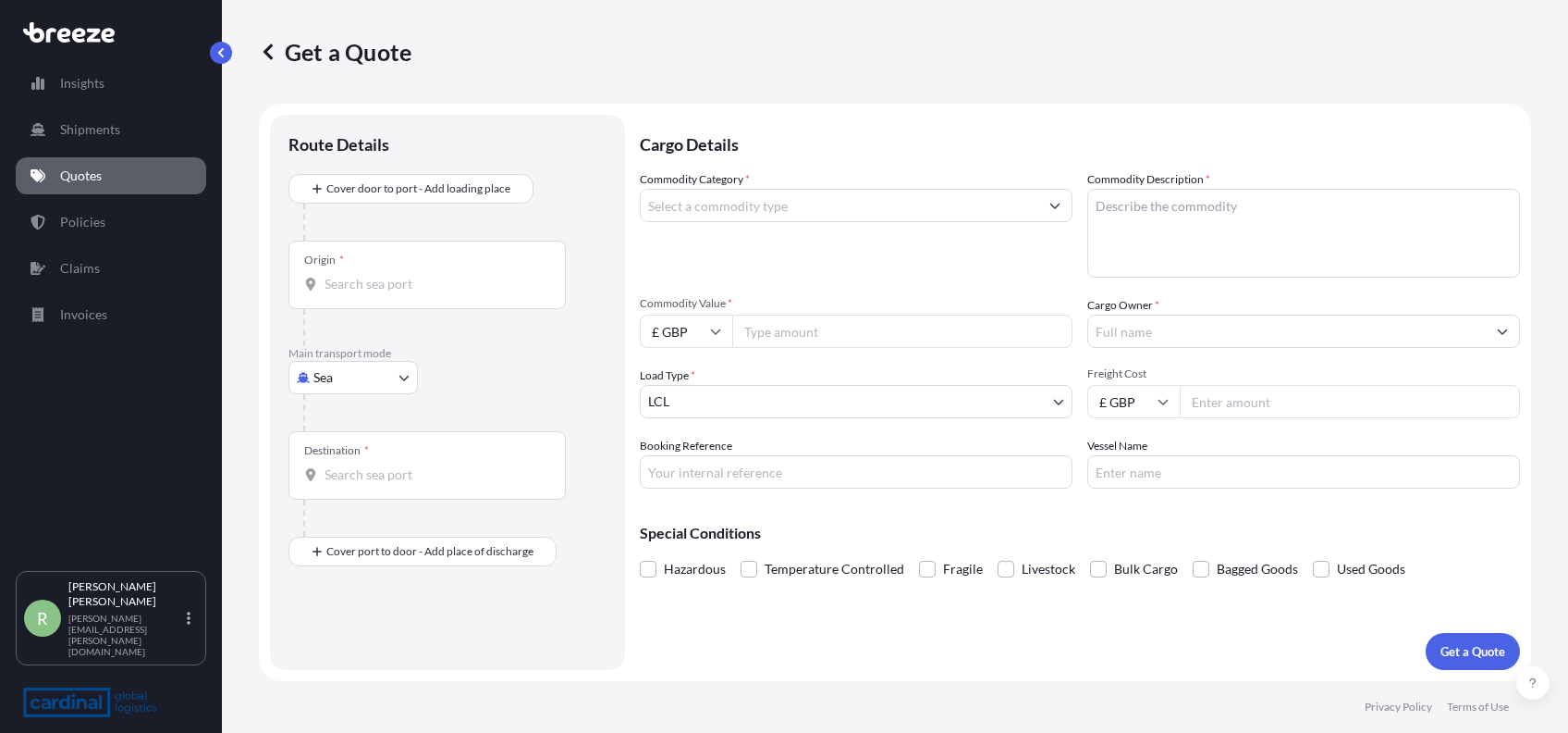
click at [743, 202] on input "Commodity Category *" at bounding box center [839, 205] width 398 height 34
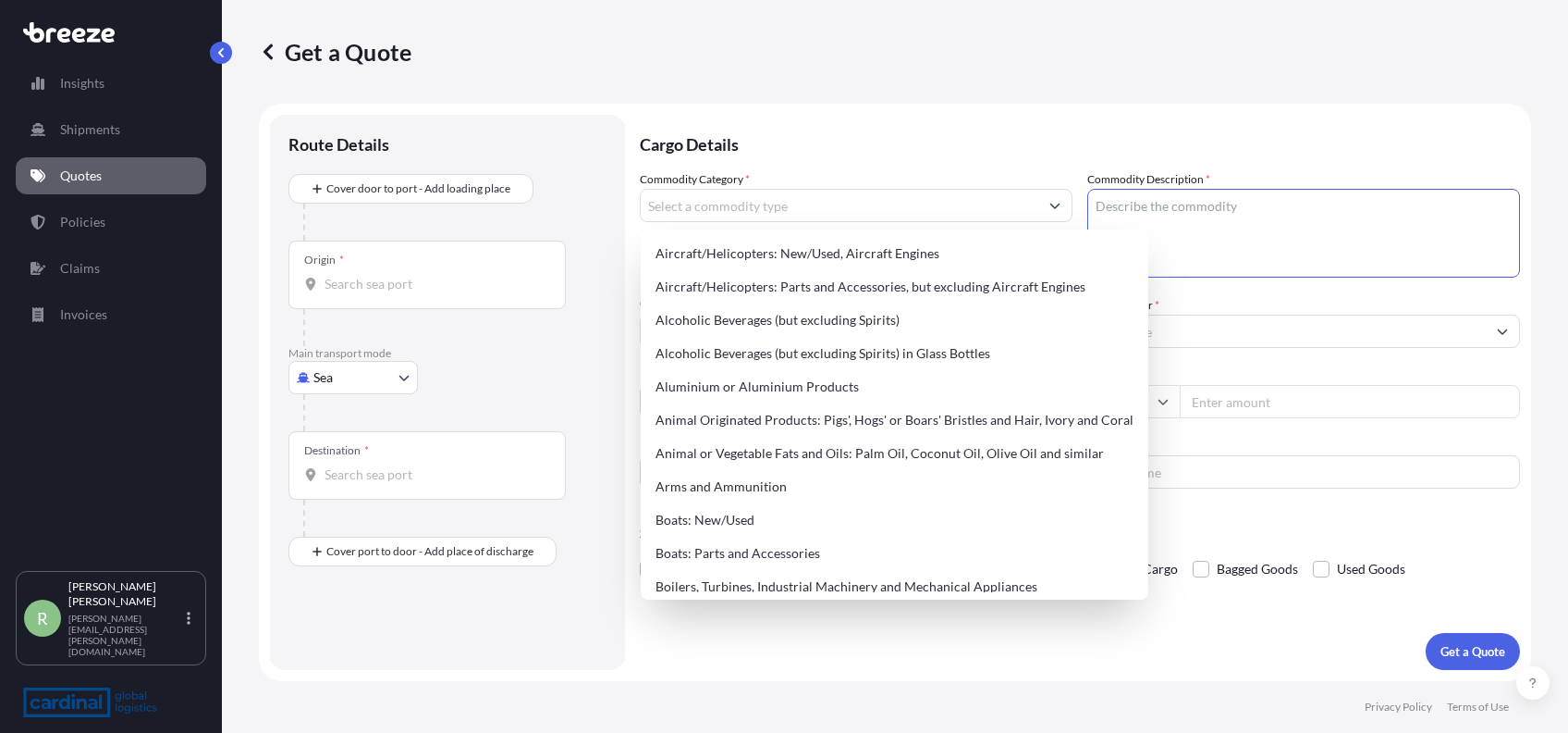
click at [1263, 245] on textarea "Commodity Description *" at bounding box center [1303, 233] width 432 height 89
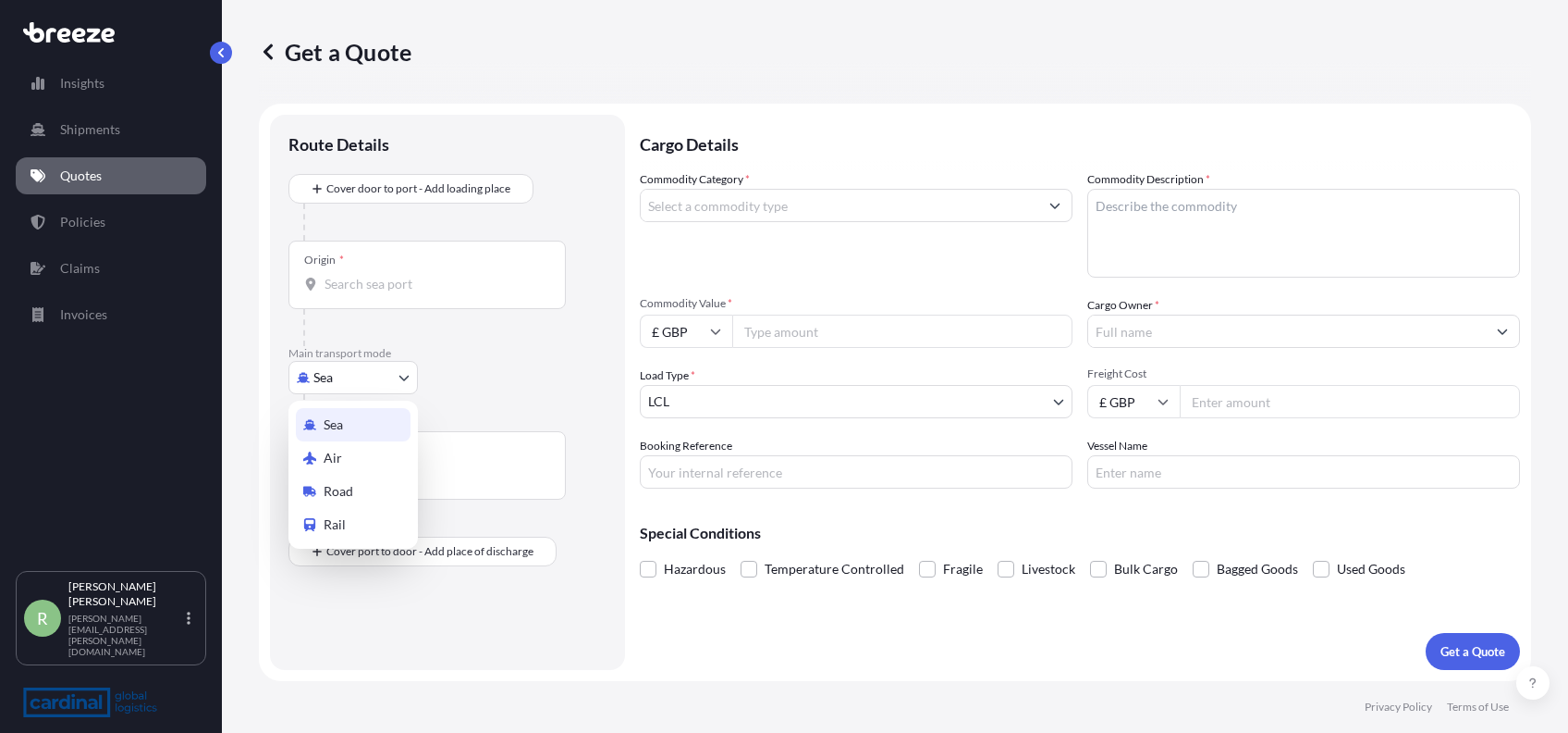
click at [404, 383] on body "Insights Shipments Quotes Policies Claims Invoices R Ross Stuart ross.stuart@ca…" at bounding box center [784, 366] width 1568 height 733
click at [372, 459] on div "Air" at bounding box center [353, 458] width 115 height 34
select select "Air"
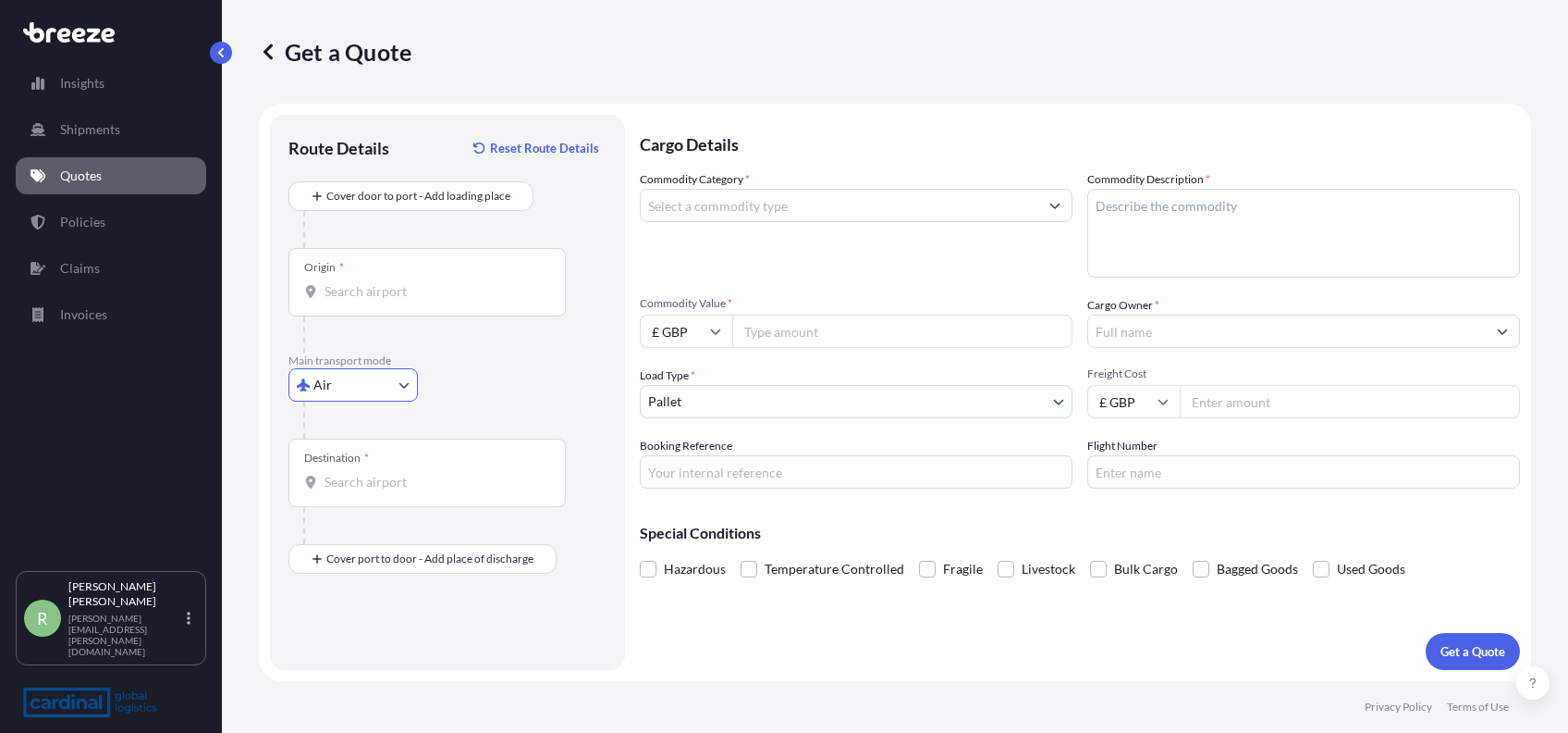
click at [379, 295] on input "Origin *" at bounding box center [433, 291] width 218 height 19
type input "CNSZX - Shenzhen Baoan International Apt, China"
click at [393, 480] on input "Destination *" at bounding box center [433, 482] width 218 height 19
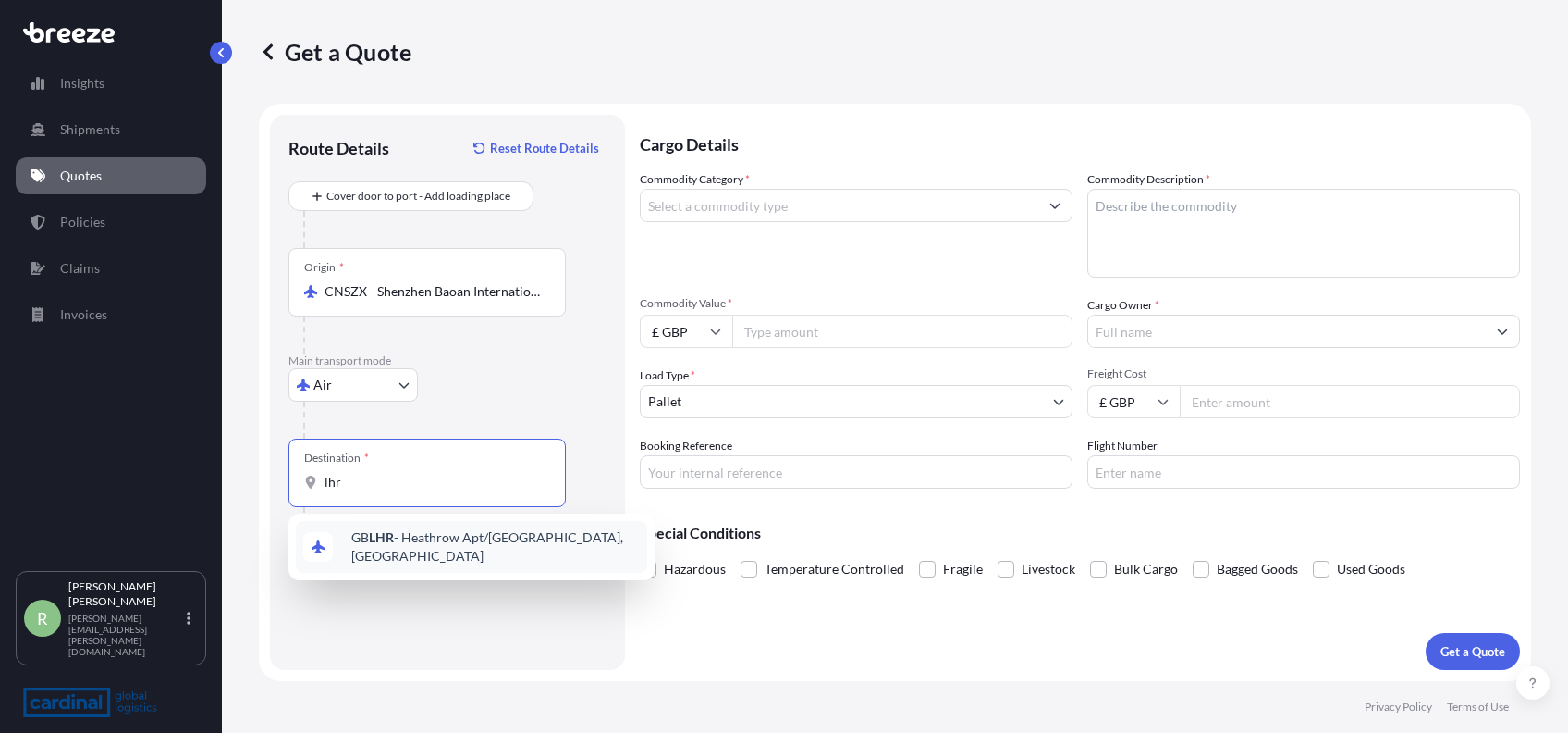
click at [396, 536] on span "GB LHR - Heathrow Apt/London, United Kingdom" at bounding box center [496, 546] width 288 height 37
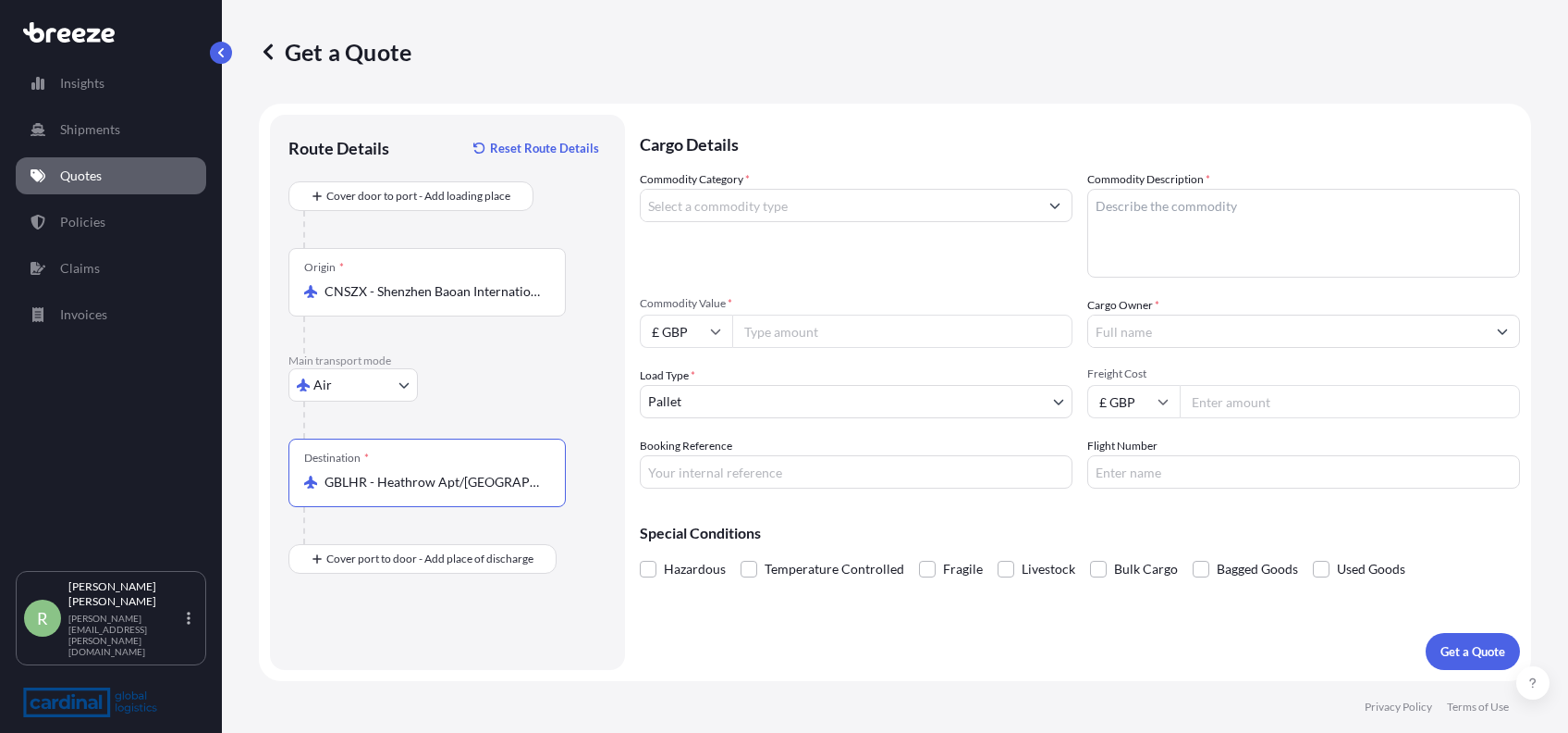
type input "GBLHR - Heathrow Apt/London, United Kingdom"
click at [1195, 232] on textarea "Commodity Description *" at bounding box center [1303, 233] width 432 height 89
click at [782, 323] on input "Commodity Value *" at bounding box center [902, 331] width 341 height 34
type input "5051"
click at [1217, 407] on input "Freight Cost" at bounding box center [1350, 402] width 341 height 34
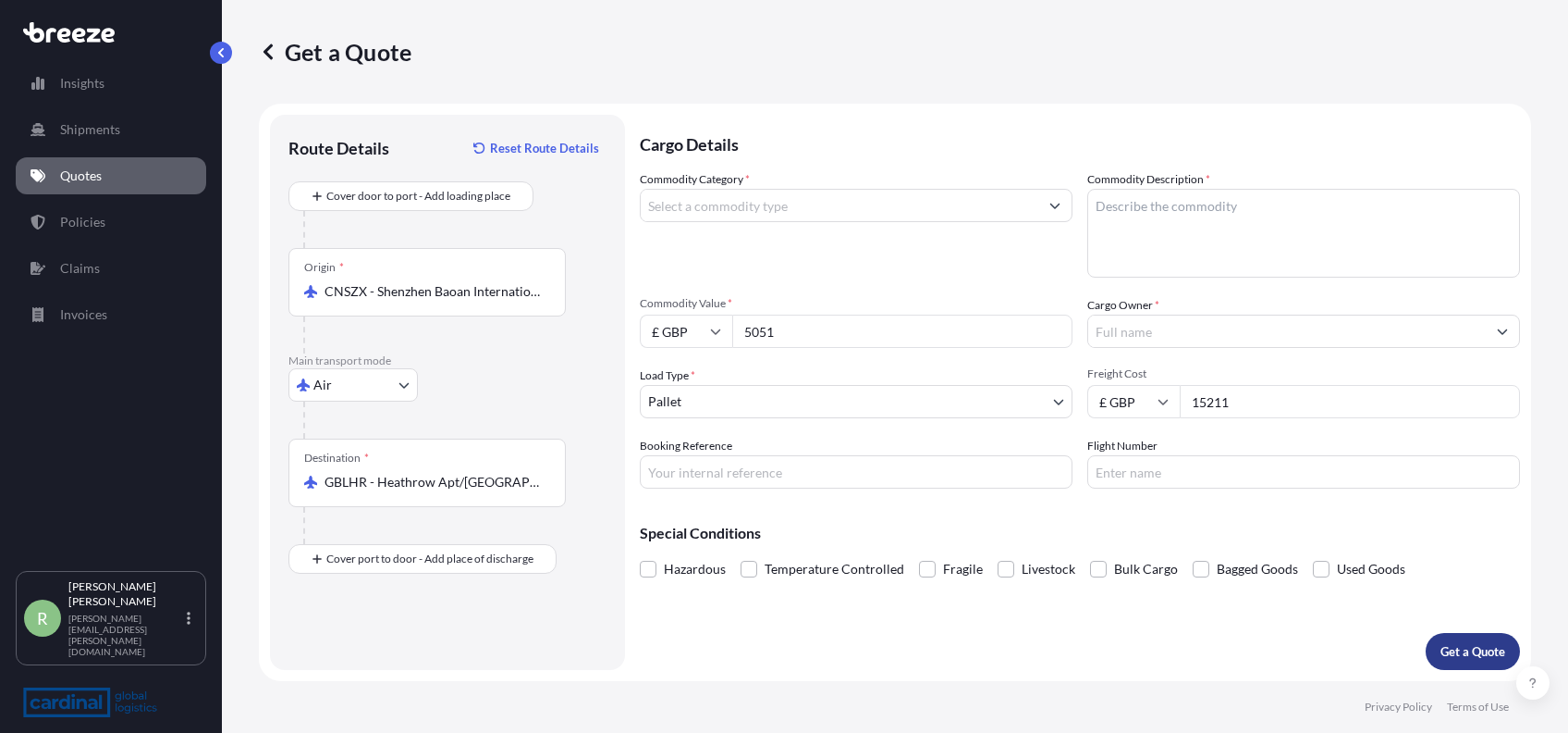
type input "15211"
click at [1467, 640] on button "Get a Quote" at bounding box center [1473, 651] width 95 height 37
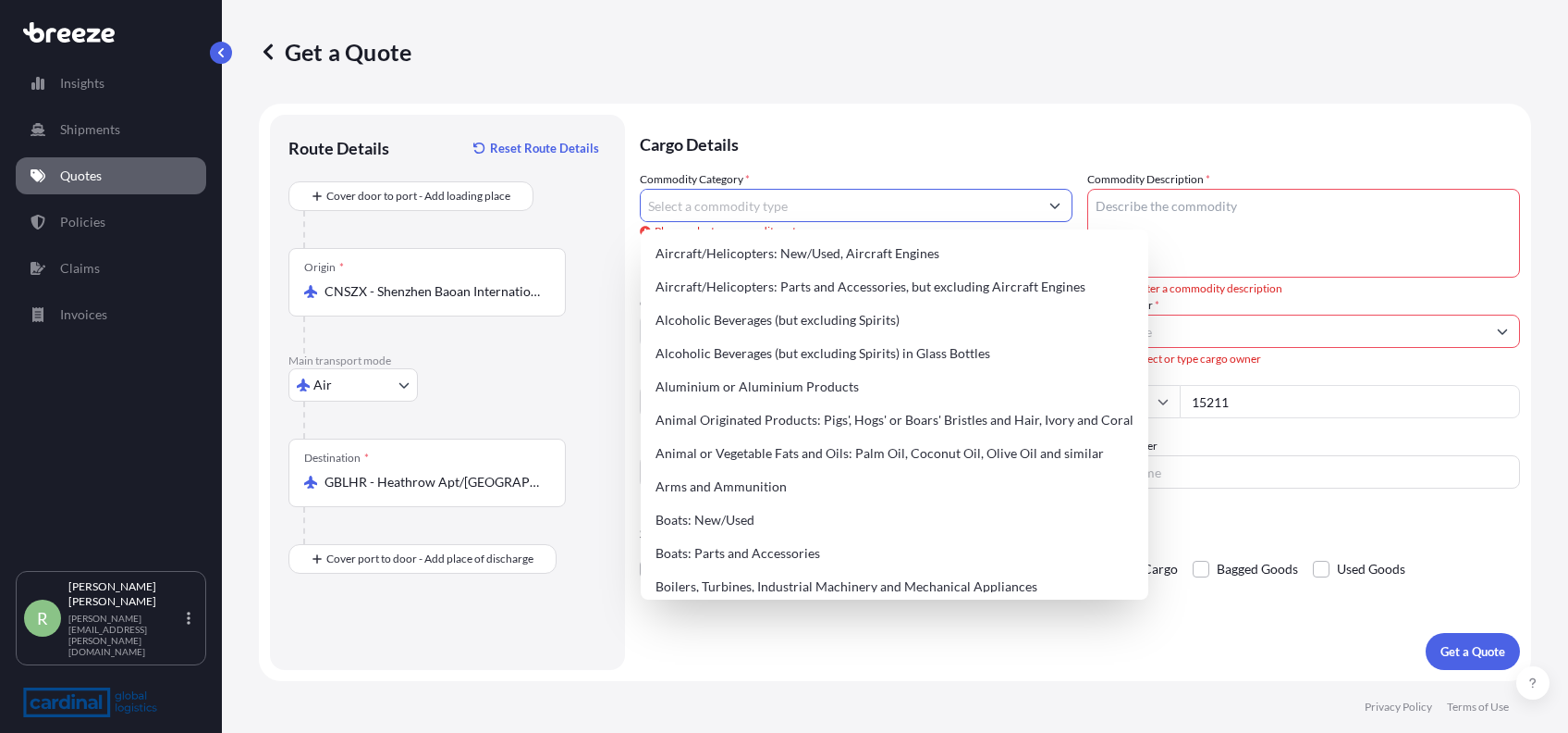
click at [751, 214] on input "Commodity Category *" at bounding box center [839, 205] width 398 height 34
click at [858, 178] on div "Commodity Category * Please select a commodity category" at bounding box center [856, 223] width 432 height 108
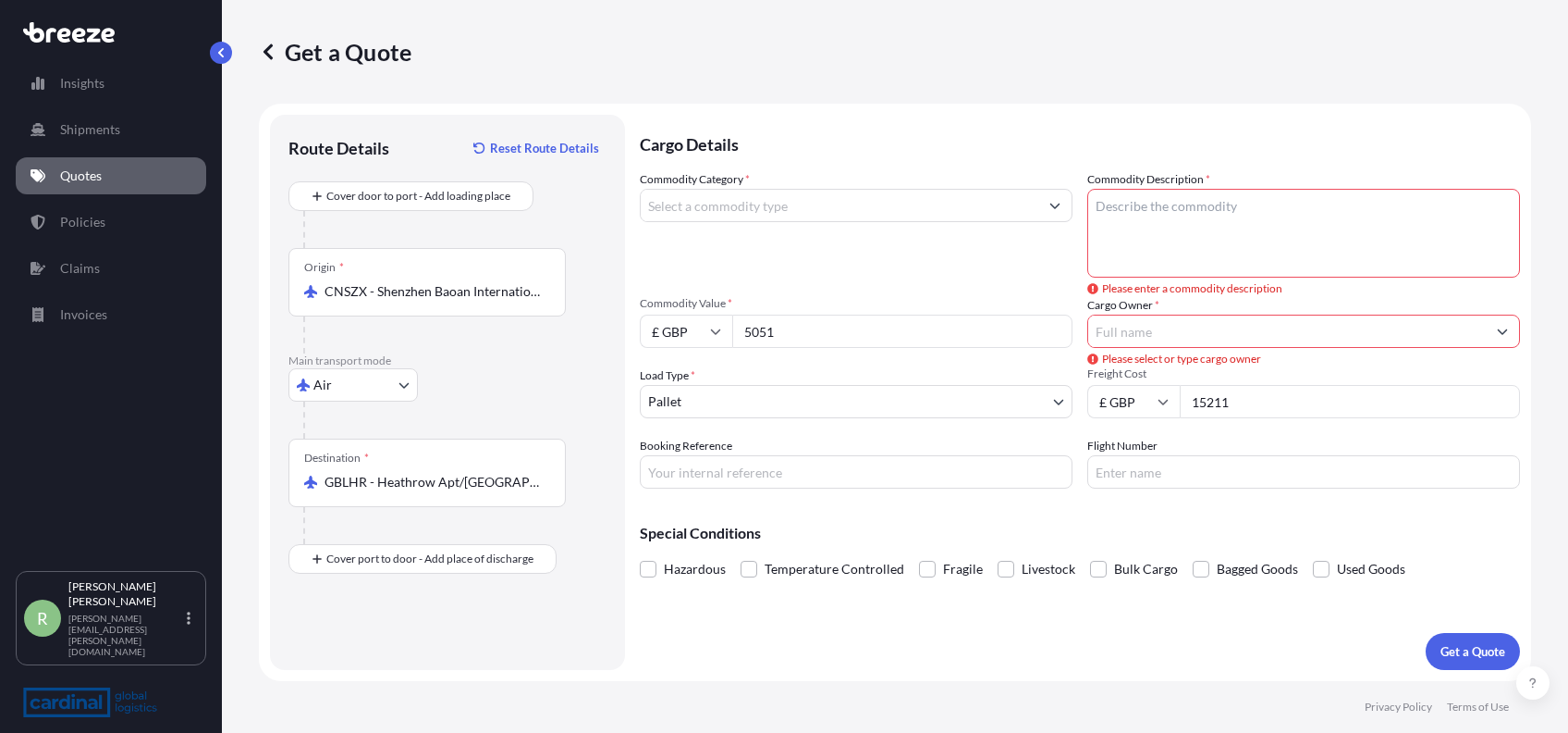
click at [1117, 233] on textarea "Commodity Description *" at bounding box center [1303, 233] width 432 height 89
click at [859, 208] on input "Commodity Category *" at bounding box center [839, 205] width 398 height 34
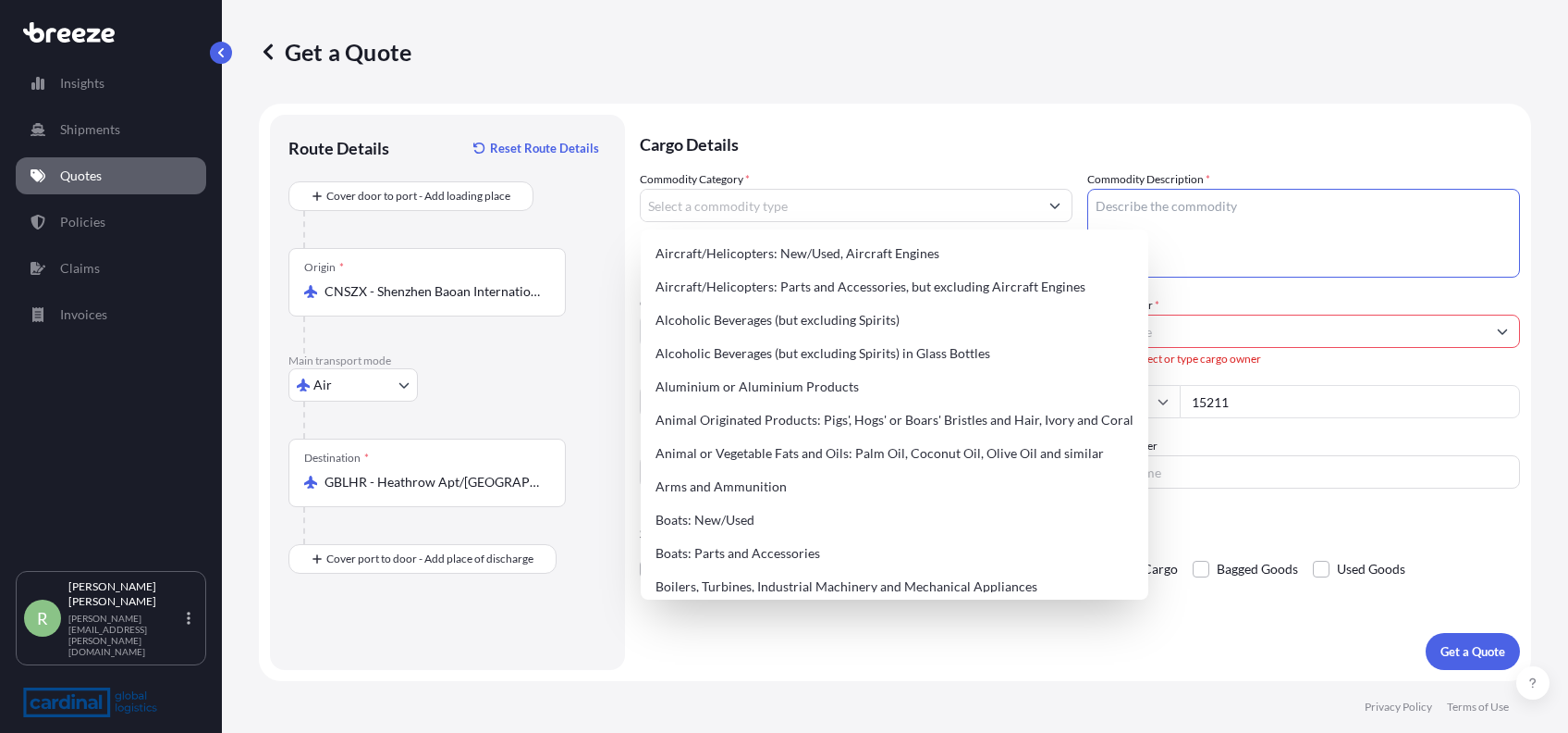
click at [1178, 215] on textarea "Commodity Description *" at bounding box center [1303, 233] width 432 height 89
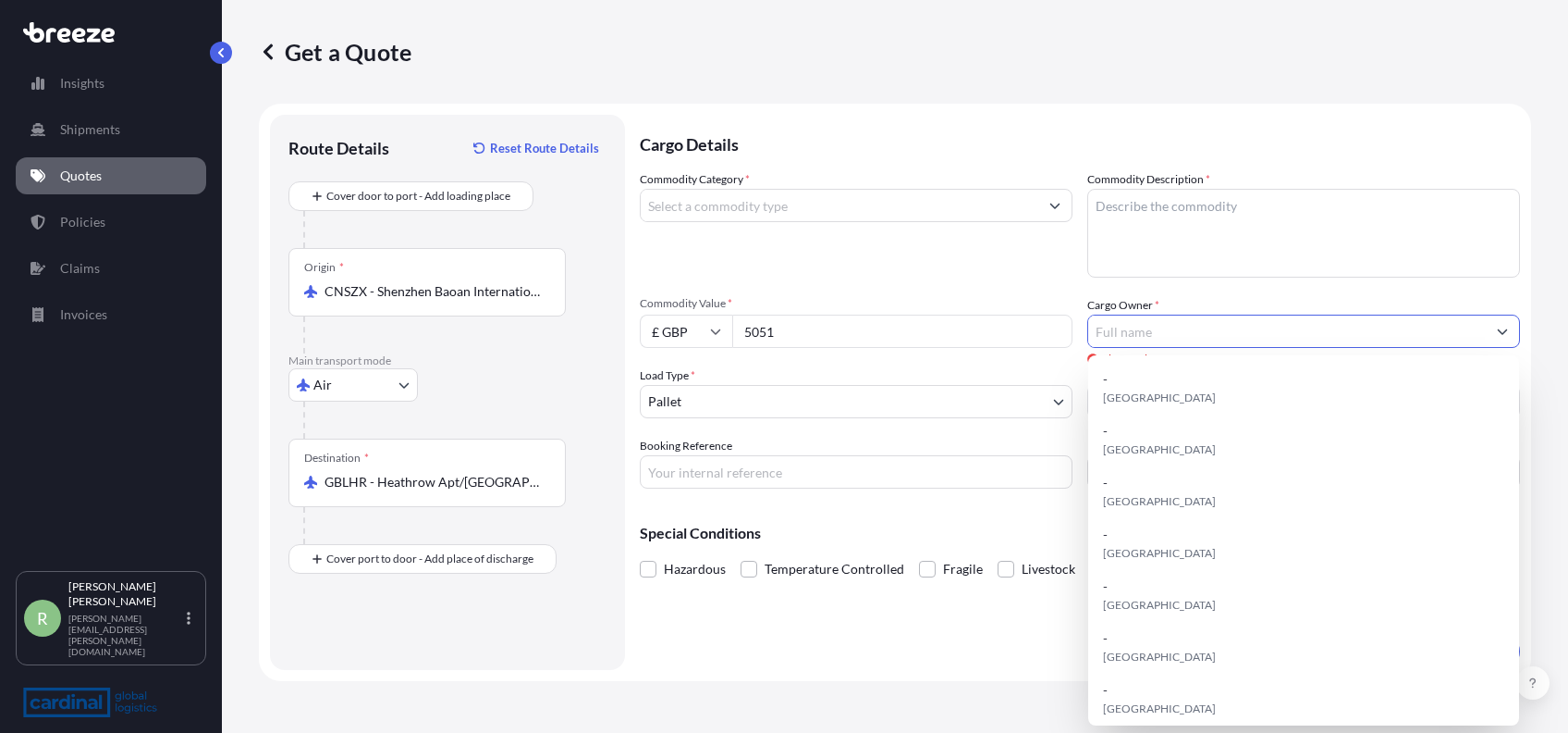
click at [1144, 341] on input "Cargo Owner *" at bounding box center [1287, 331] width 398 height 34
click at [1128, 332] on input "Cargo Owner *" at bounding box center [1287, 331] width 398 height 34
click at [1174, 252] on textarea "Commodity Description *" at bounding box center [1303, 233] width 432 height 89
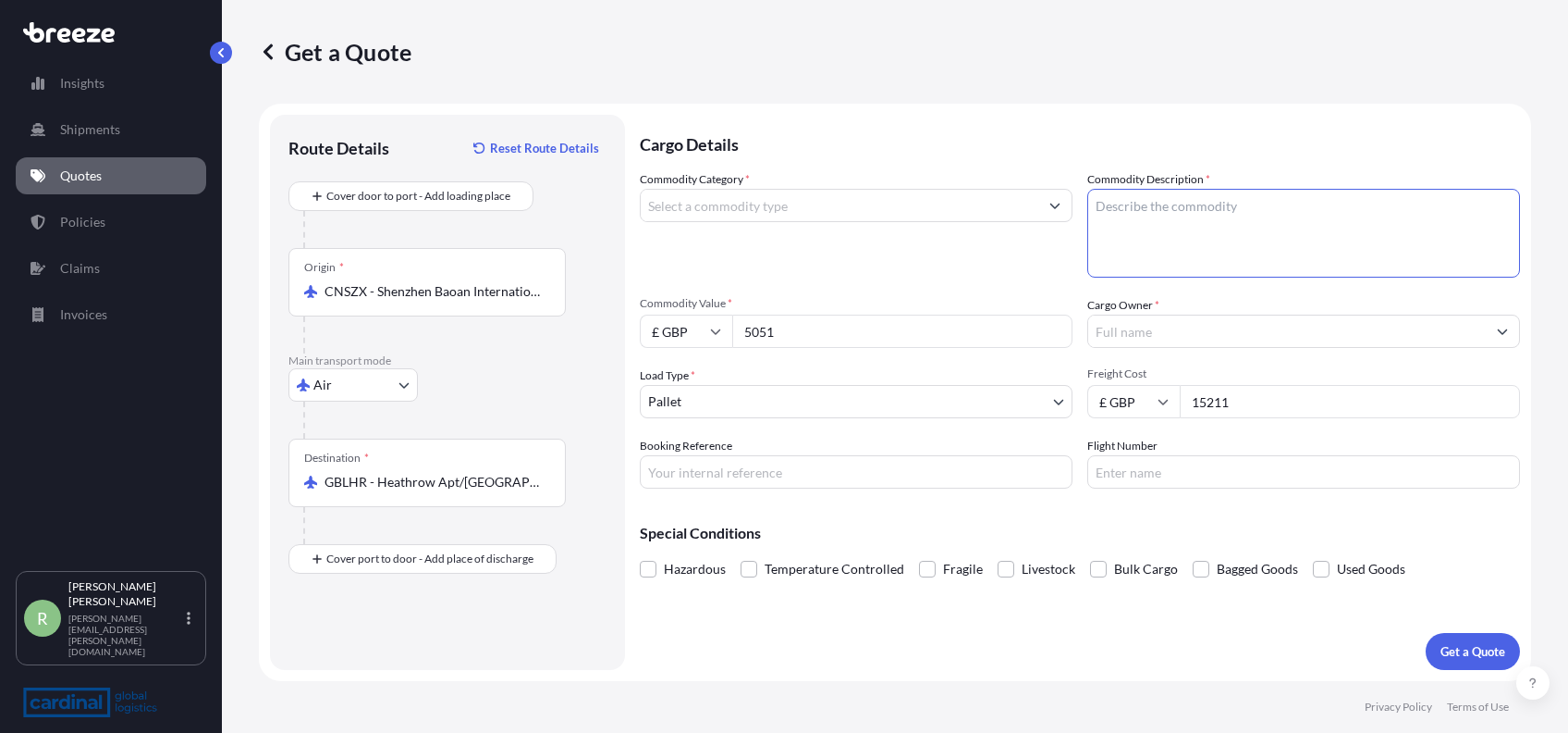
paste textarea "paper presentation box"
type textarea "paper presentation box"
click at [923, 213] on input "Commodity Category *" at bounding box center [839, 205] width 398 height 34
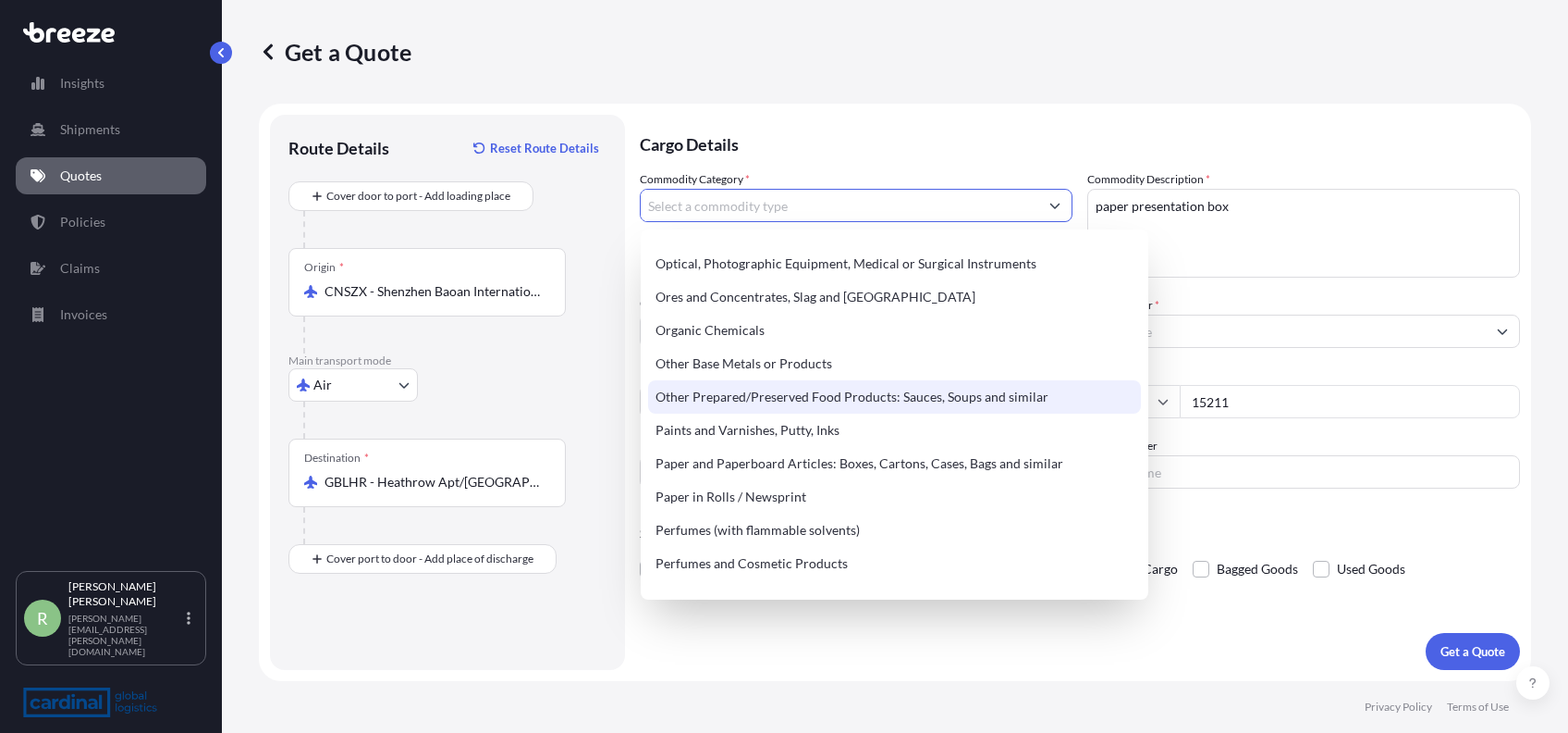
scroll to position [2958, 0]
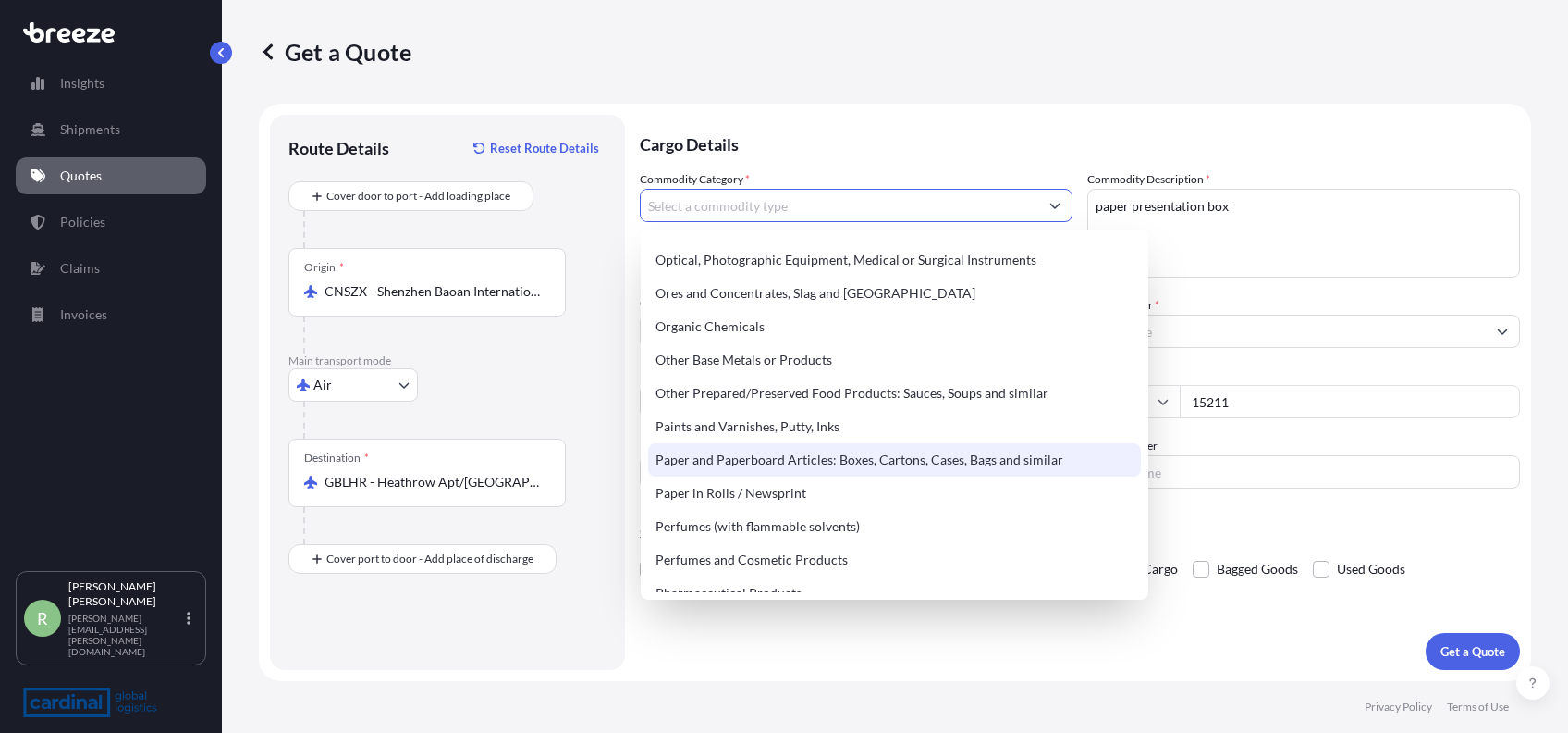
click at [841, 459] on div "Paper and Paperboard Articles: Boxes, Cartons, Cases, Bags and similar" at bounding box center [895, 460] width 493 height 34
type input "Paper and Paperboard Articles: Boxes, Cartons, Cases, Bags and similar"
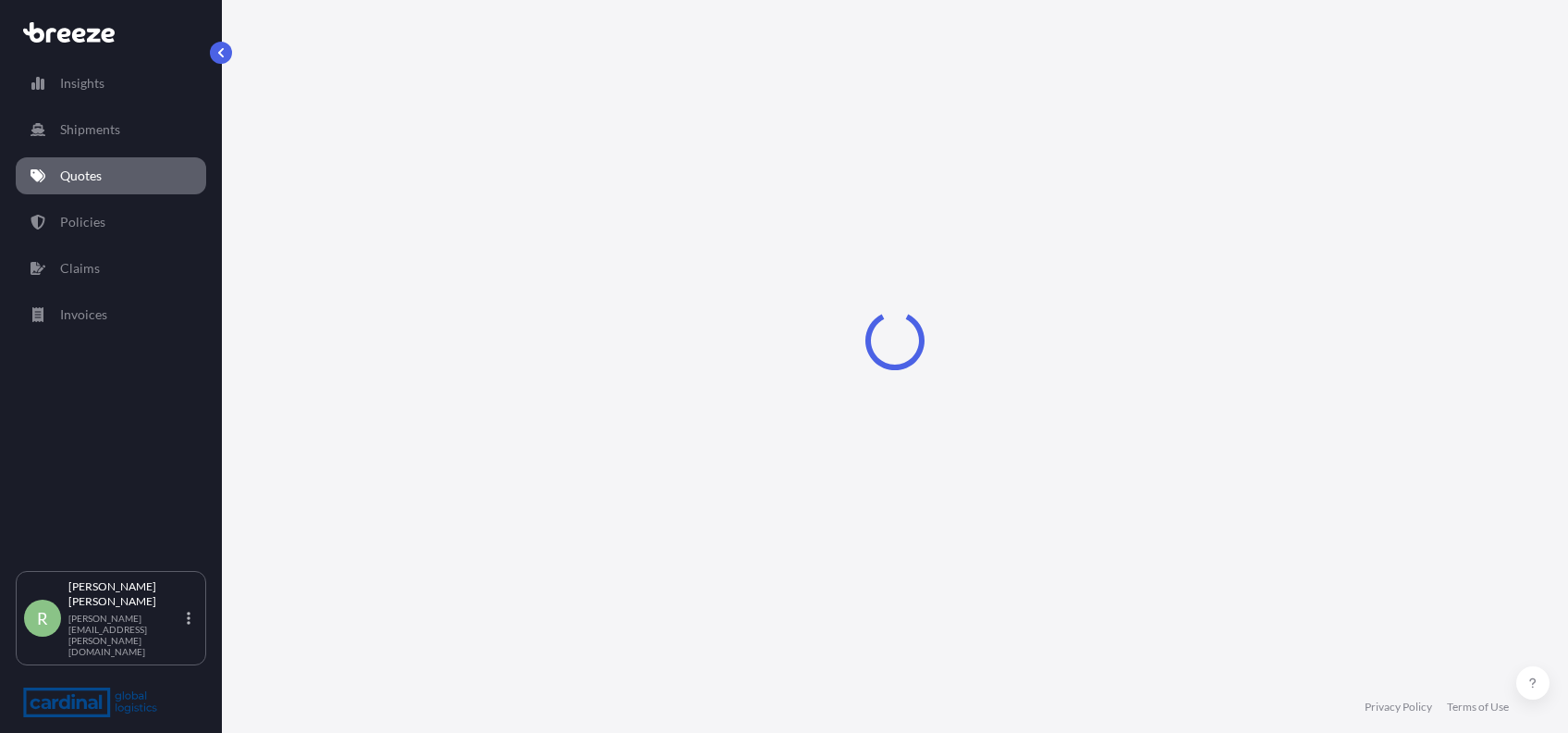
select select "Sea"
select select "1"
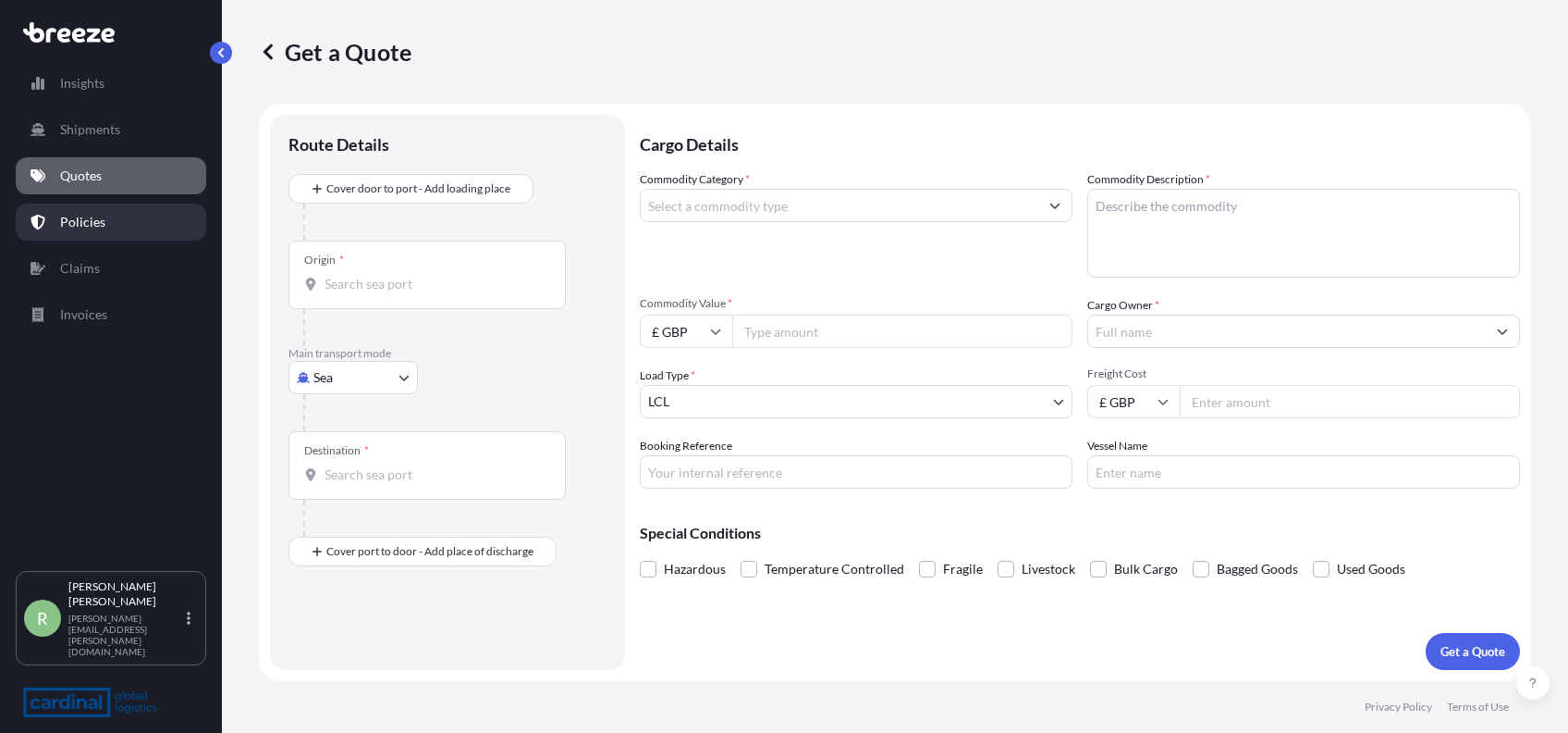
click at [94, 223] on p "Policies" at bounding box center [83, 221] width 45 height 19
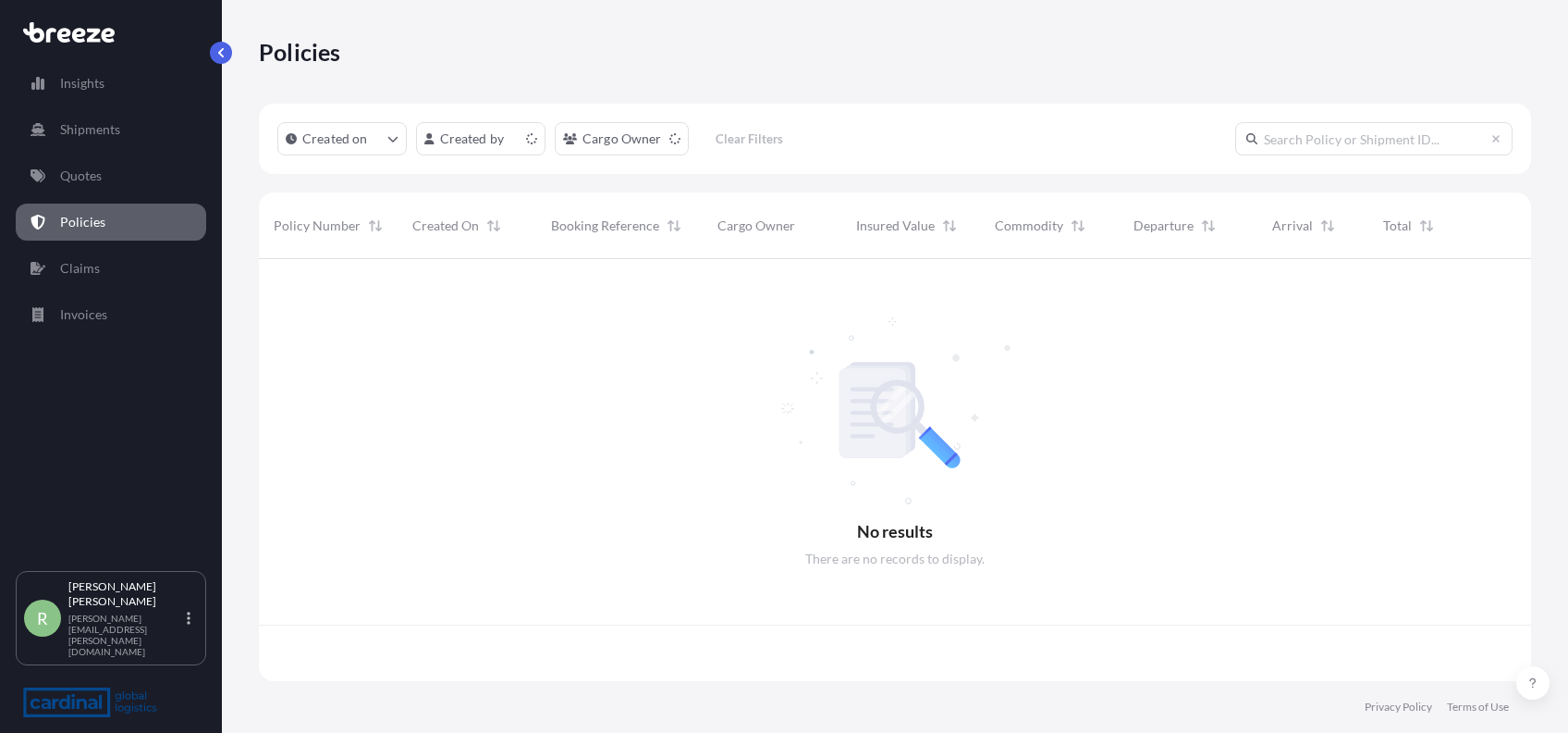
scroll to position [413, 1253]
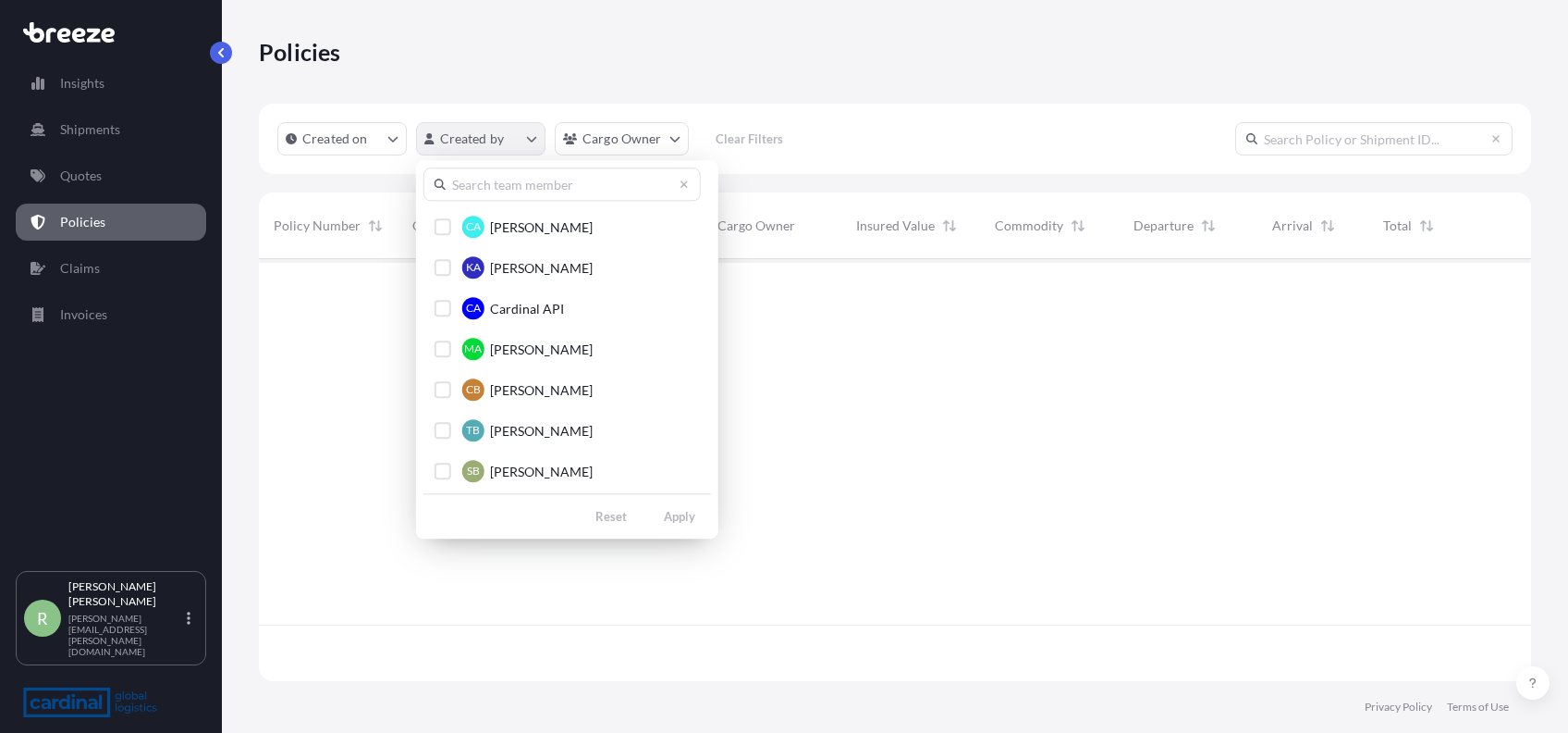
click at [461, 138] on html "Insights Shipments Quotes Policies Claims Invoices R [PERSON_NAME] Stuart [EMAI…" at bounding box center [784, 366] width 1568 height 733
click at [470, 181] on input "text" at bounding box center [562, 185] width 277 height 34
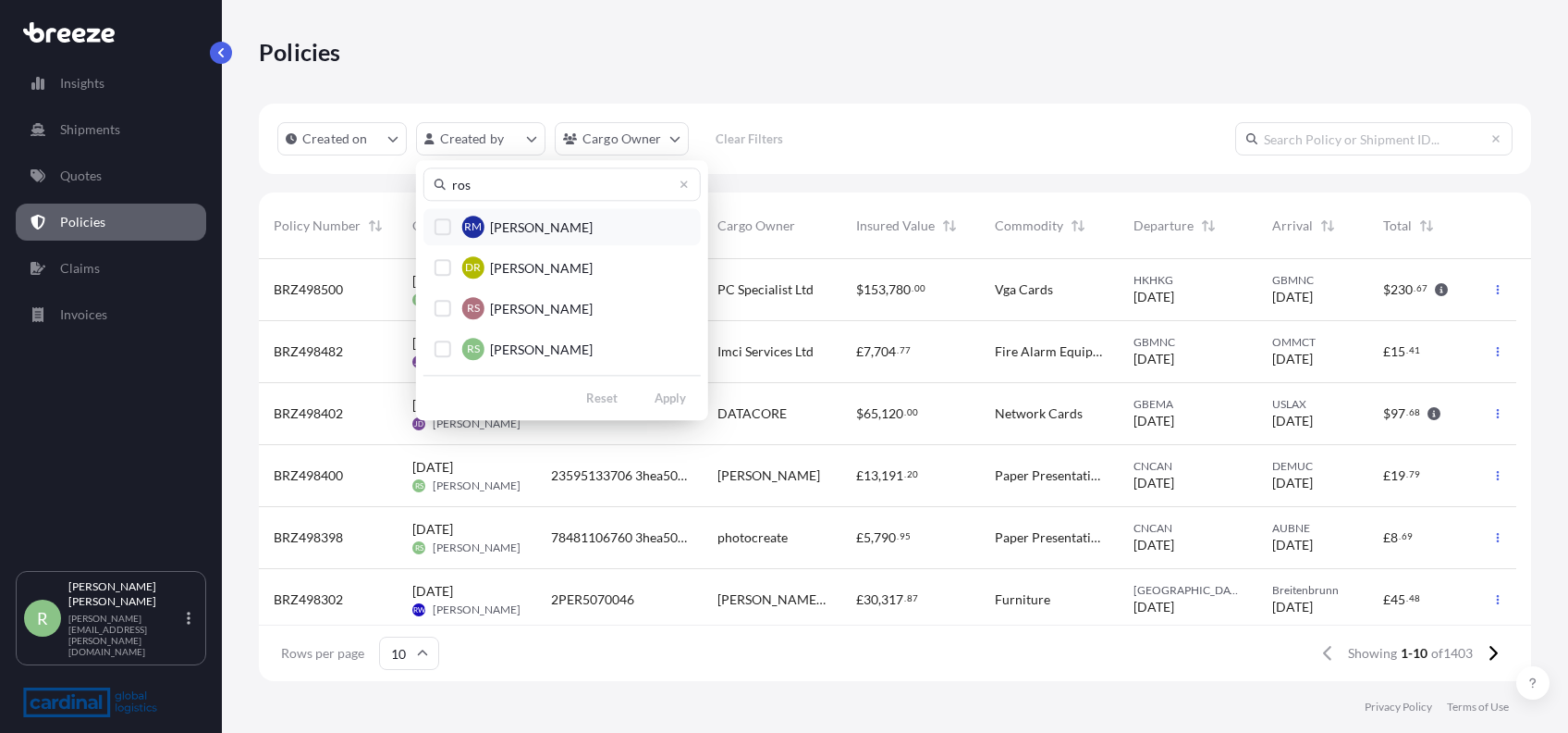
type input "ros"
click at [436, 339] on button "RS [PERSON_NAME]" at bounding box center [562, 348] width 277 height 37
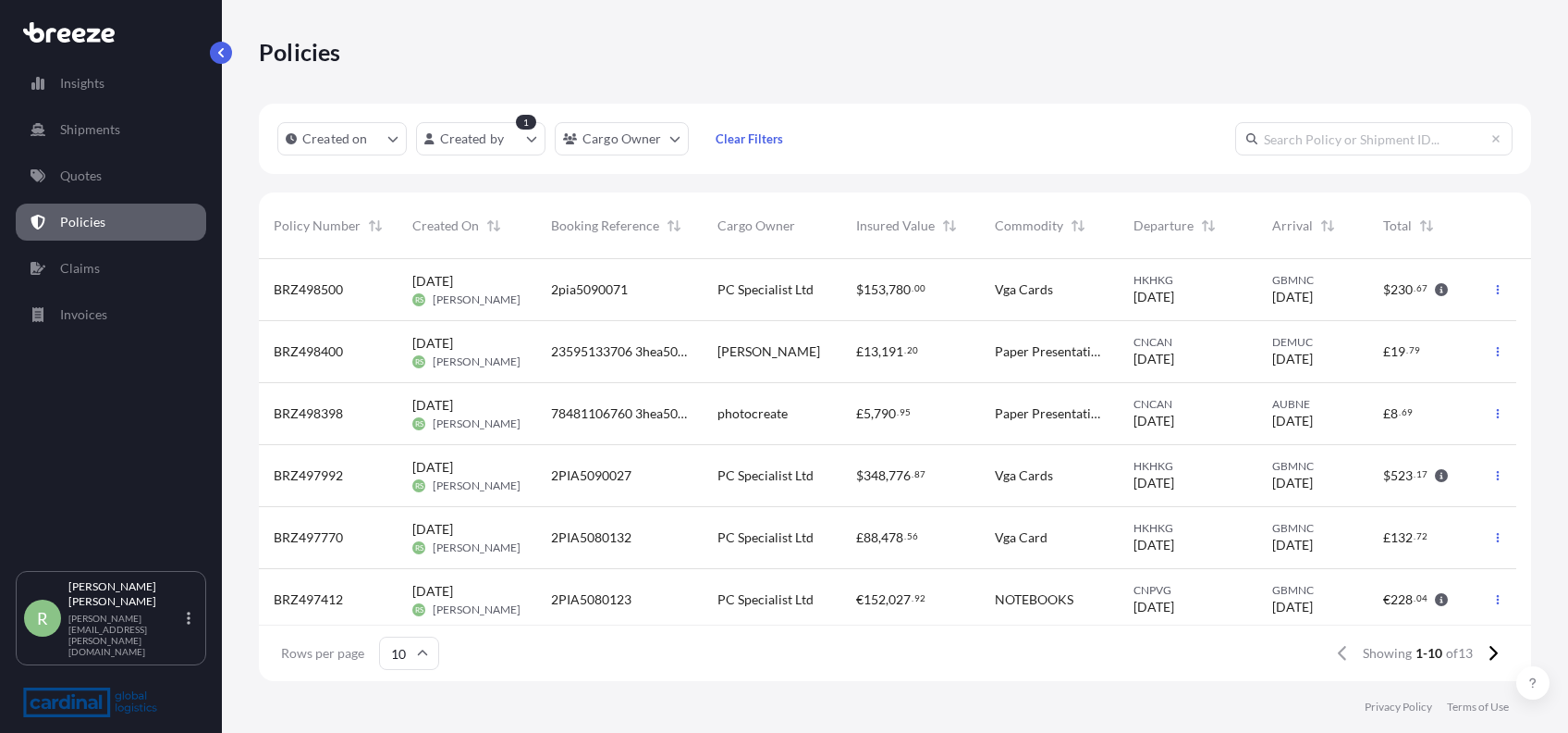
click at [731, 358] on span "[PERSON_NAME]" at bounding box center [769, 352] width 103 height 19
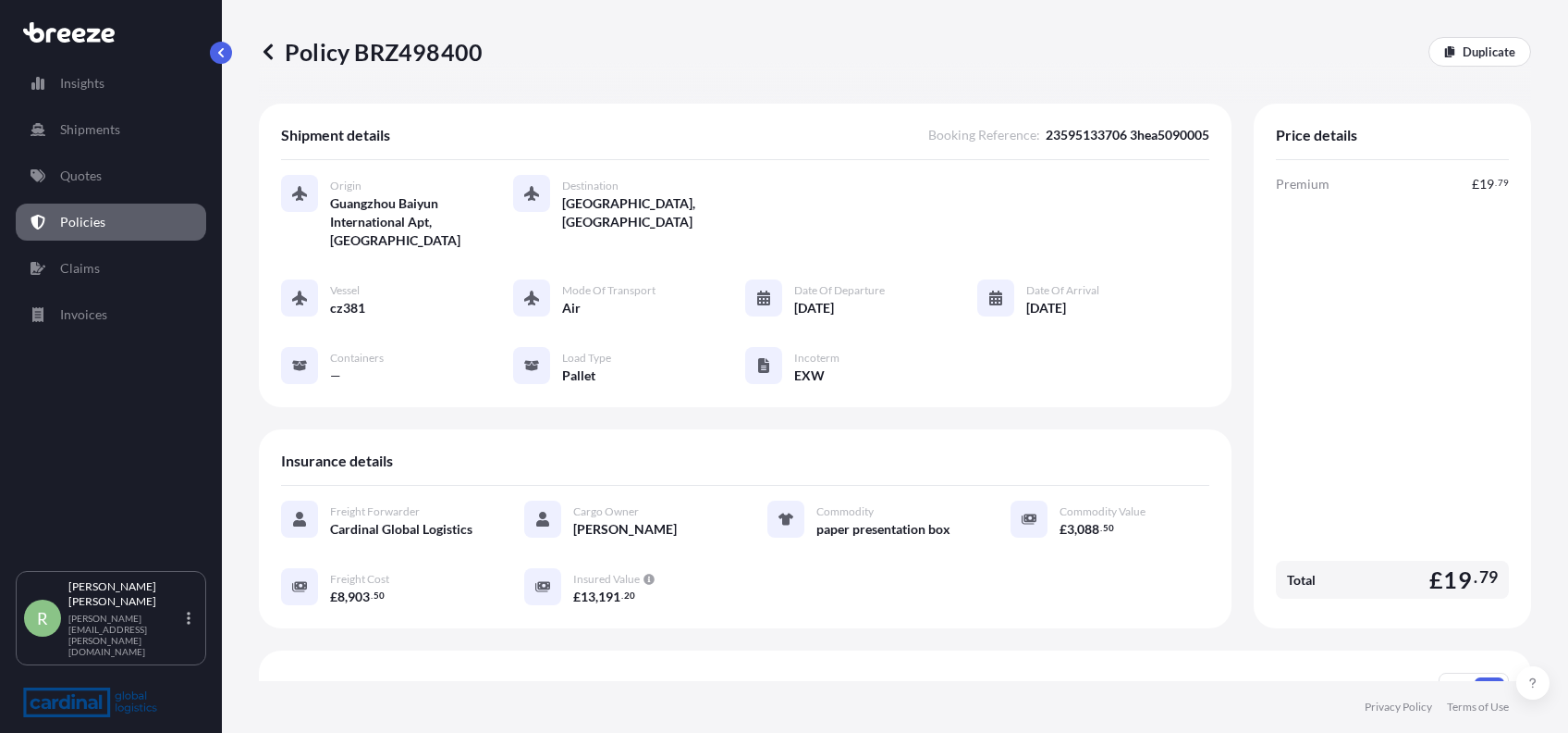
drag, startPoint x: 945, startPoint y: 509, endPoint x: 805, endPoint y: 518, distance: 140.3
click at [805, 518] on div "Commodity paper presentation box" at bounding box center [866, 520] width 198 height 38
copy span "paper presentation box"
